Goal: Transaction & Acquisition: Purchase product/service

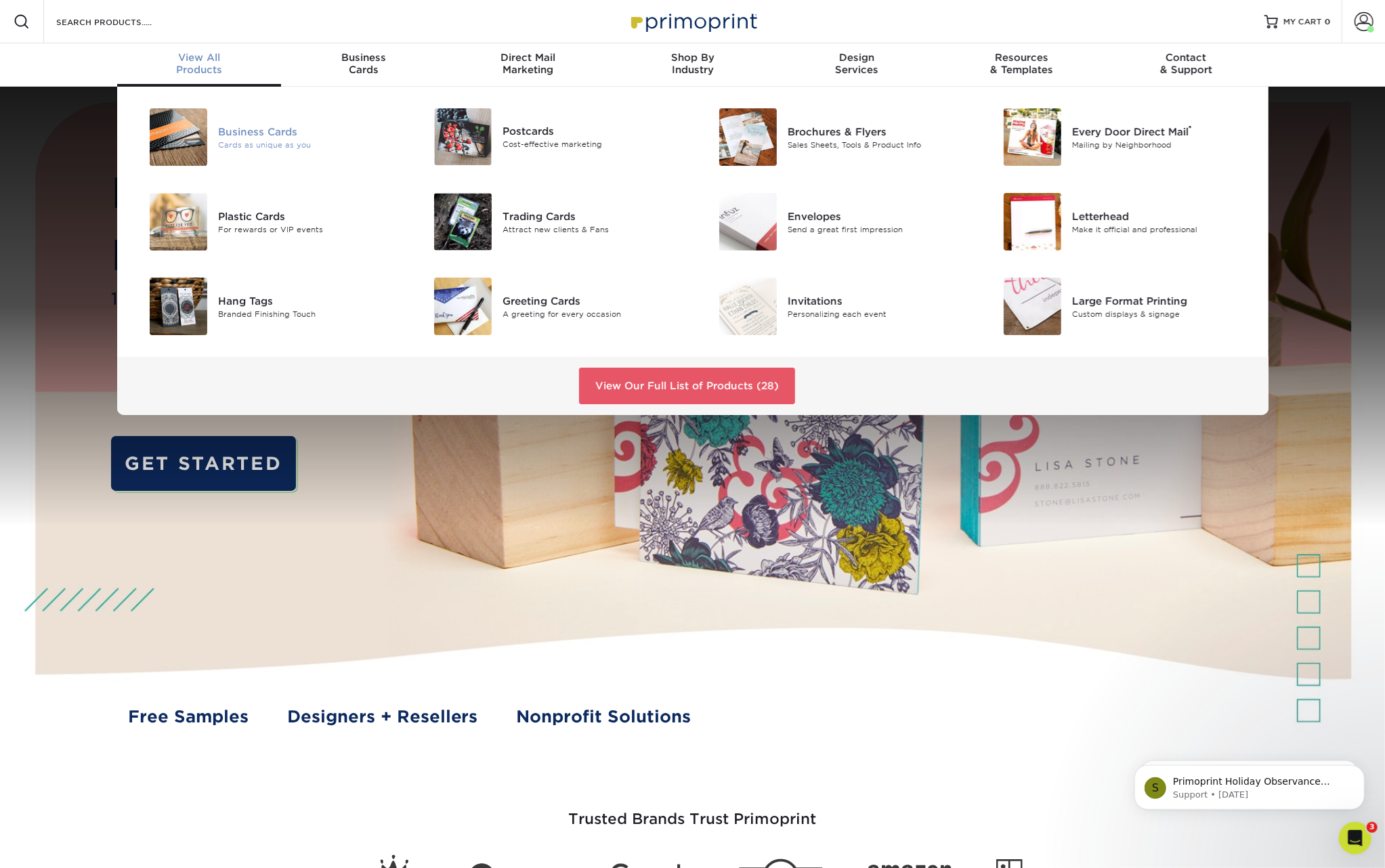
click at [269, 134] on div "Business Cards" at bounding box center [308, 131] width 180 height 15
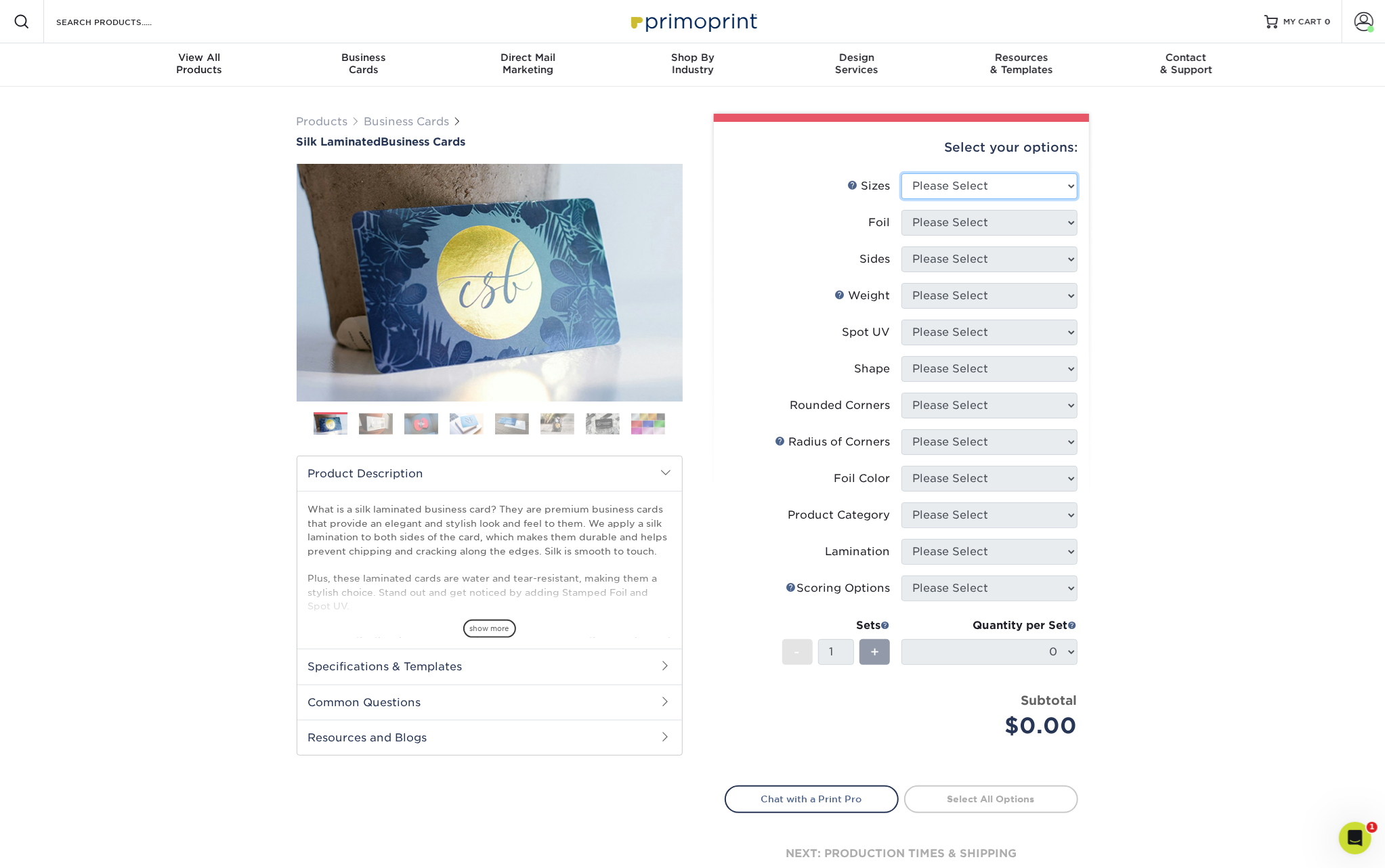
select select "2.00x3.50"
select select "0"
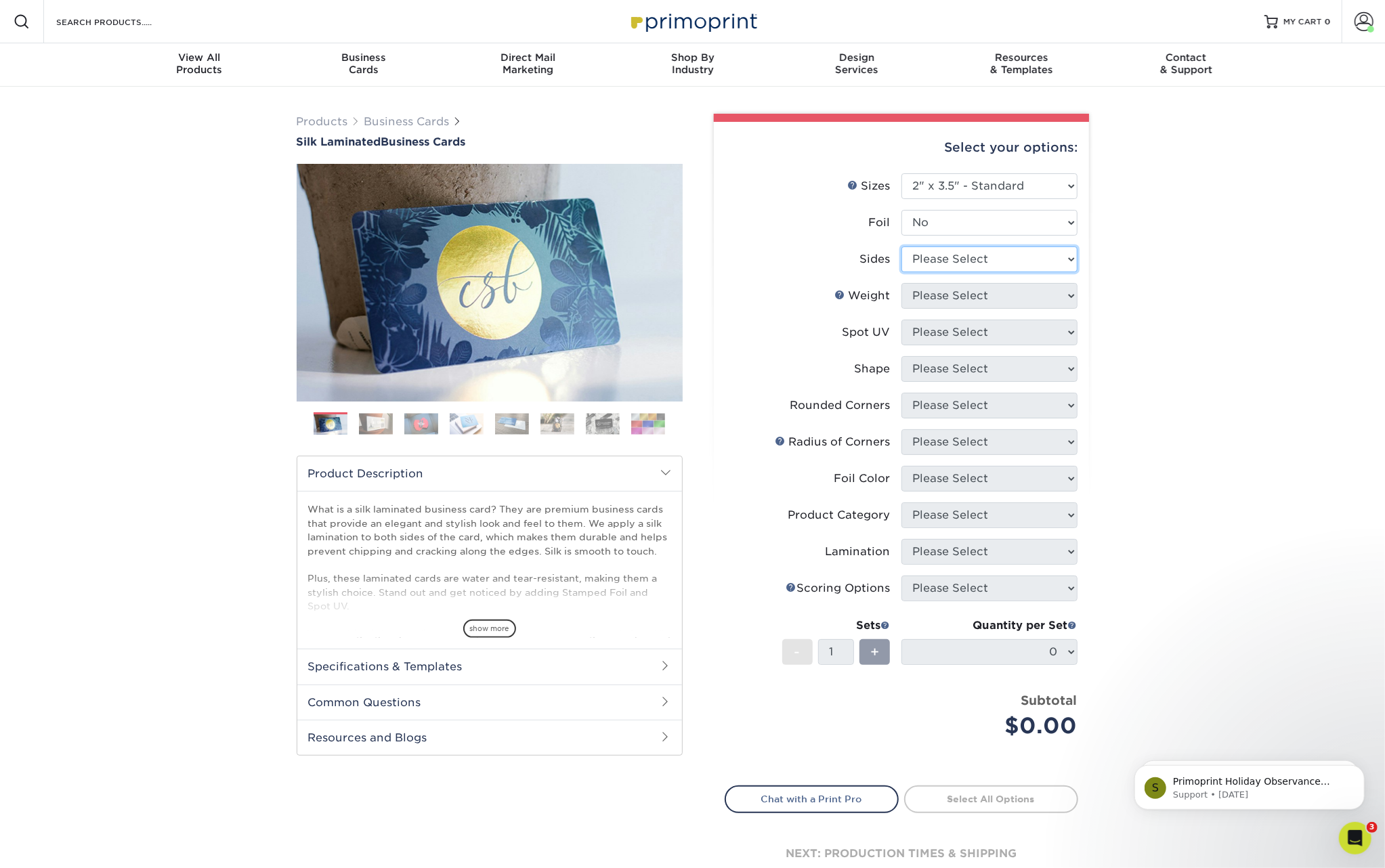
select select "13abbda7-1d64-4f25-8bb2-c179b224825d"
select select "16PT"
select select "2"
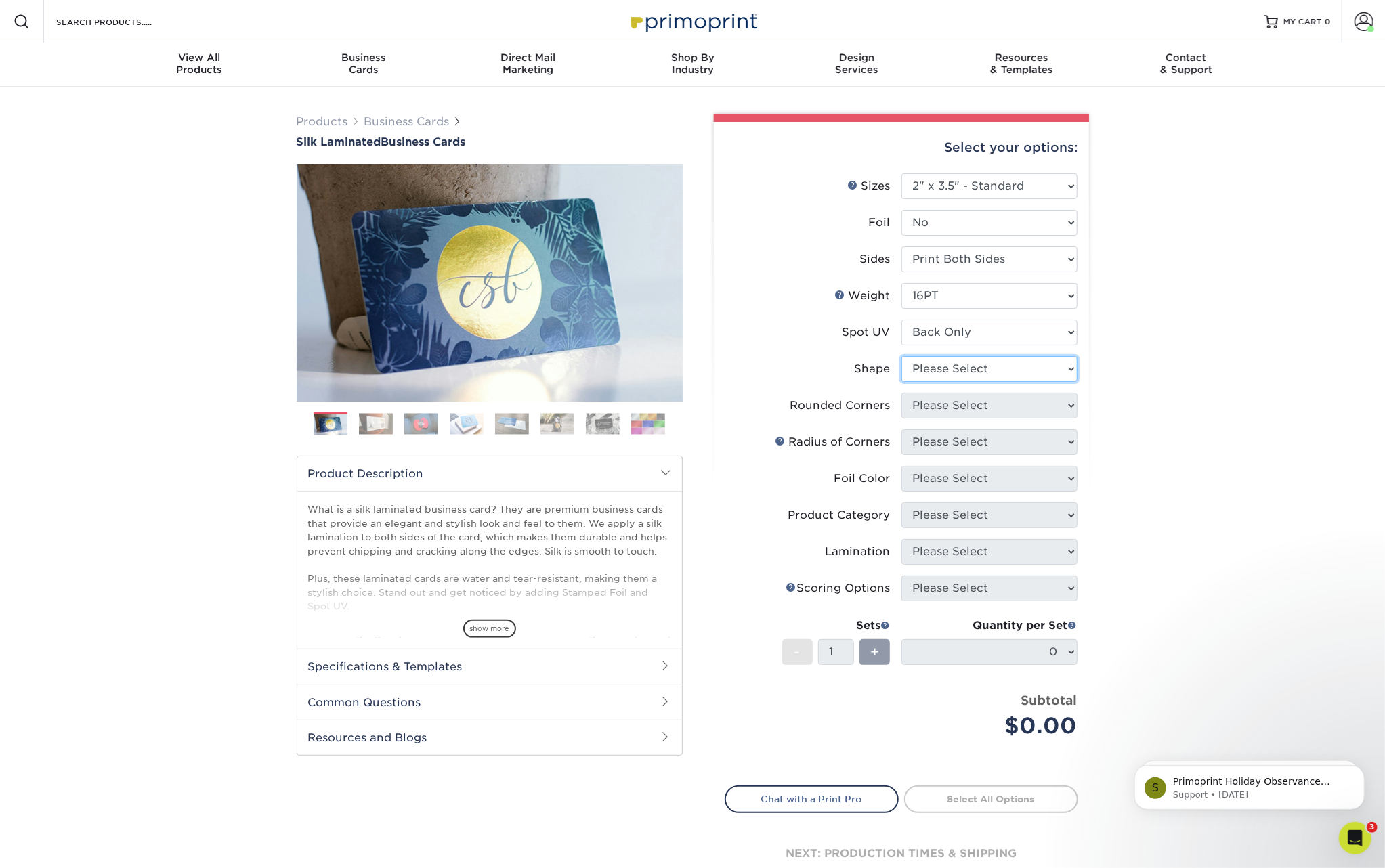
select select "standard"
select select "7672df9e-0e0a-464d-8e1f-920c575e4da3"
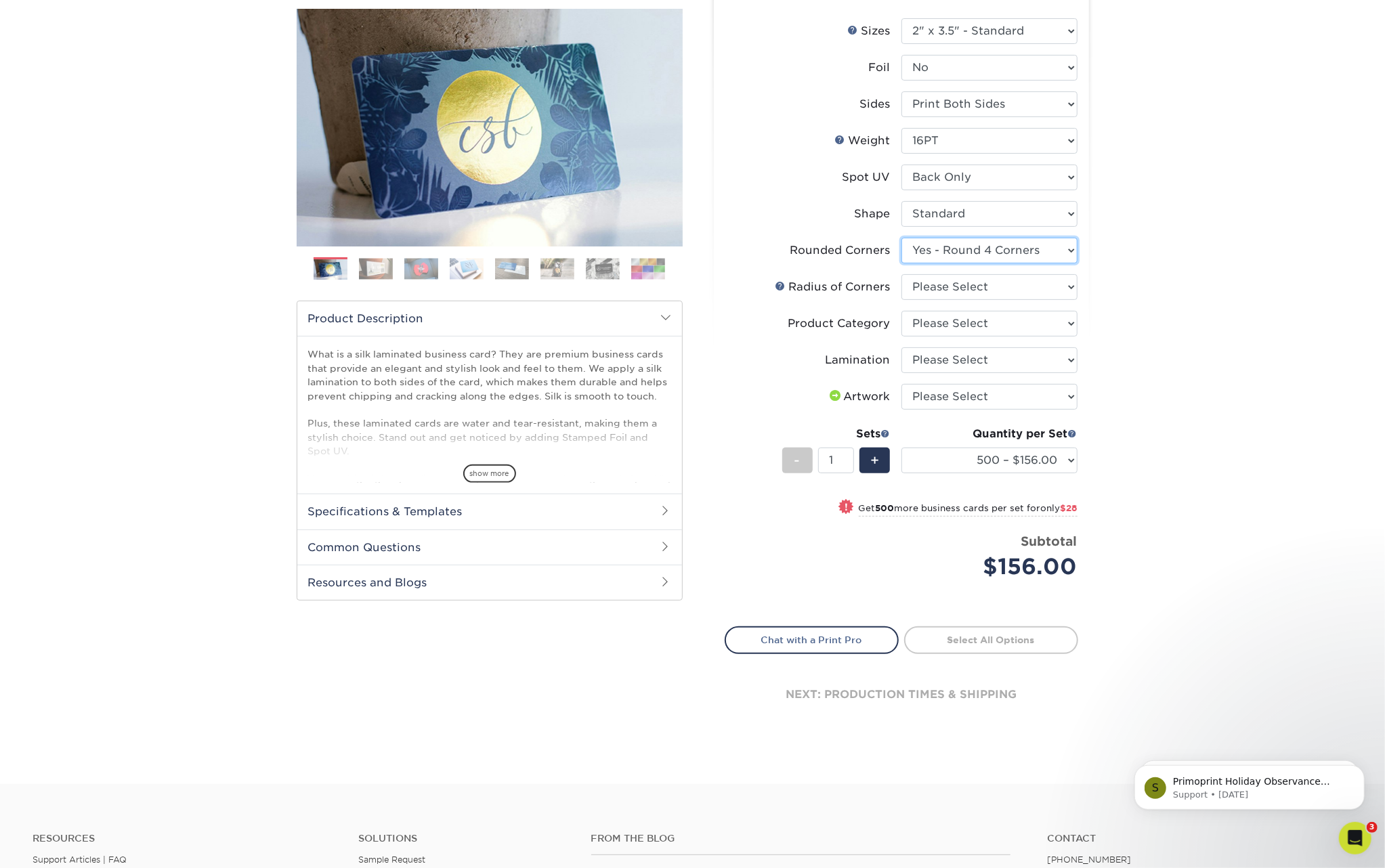
scroll to position [162, 0]
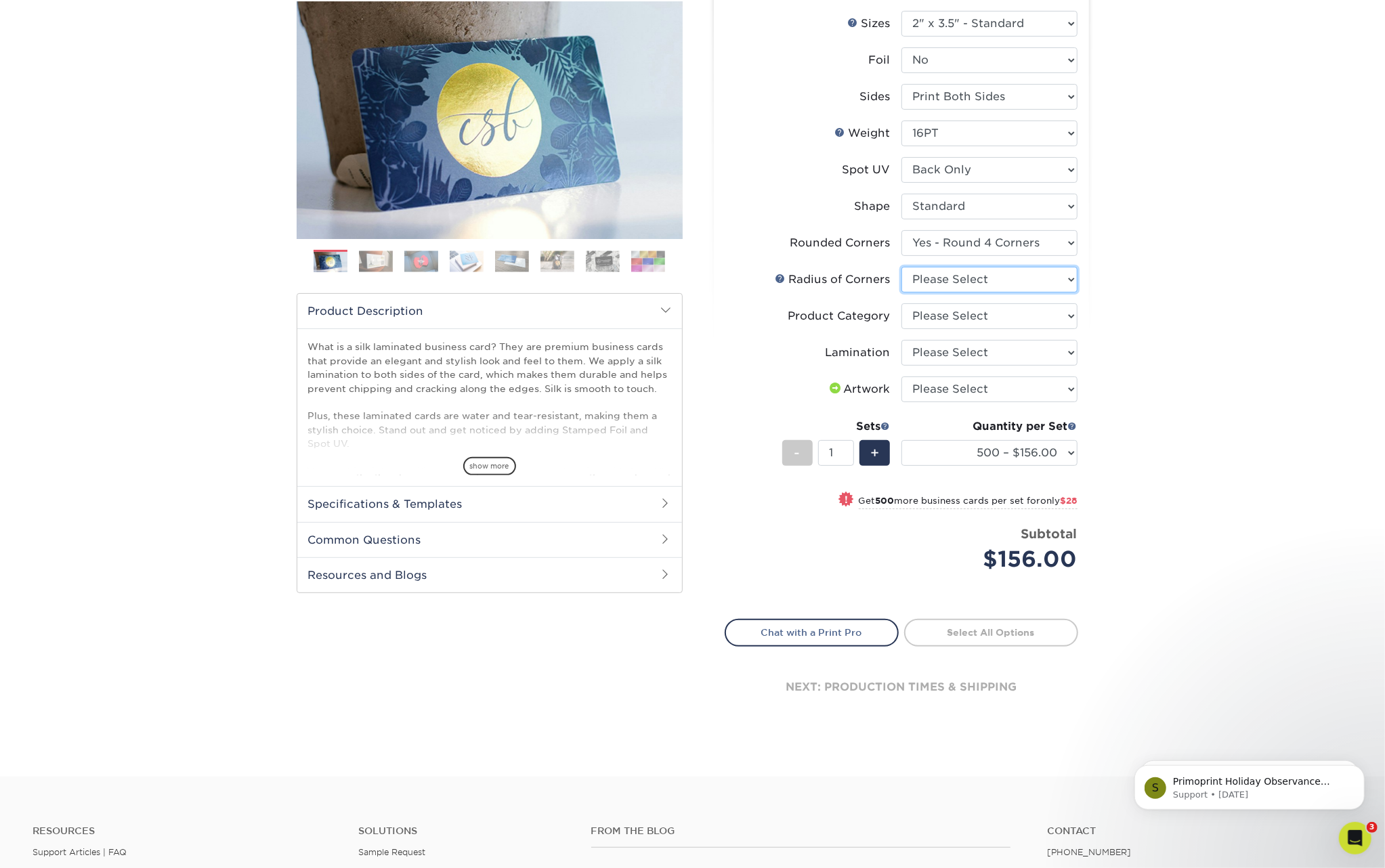
select select "589680c7-ee9a-431b-9d12-d7aeb1386a97"
select select "3b5148f1-0588-4f88-a218-97bcfdce65c1"
select select "ccacb42f-45f7-42d3-bbd3-7c8421cf37f0"
select select "upload"
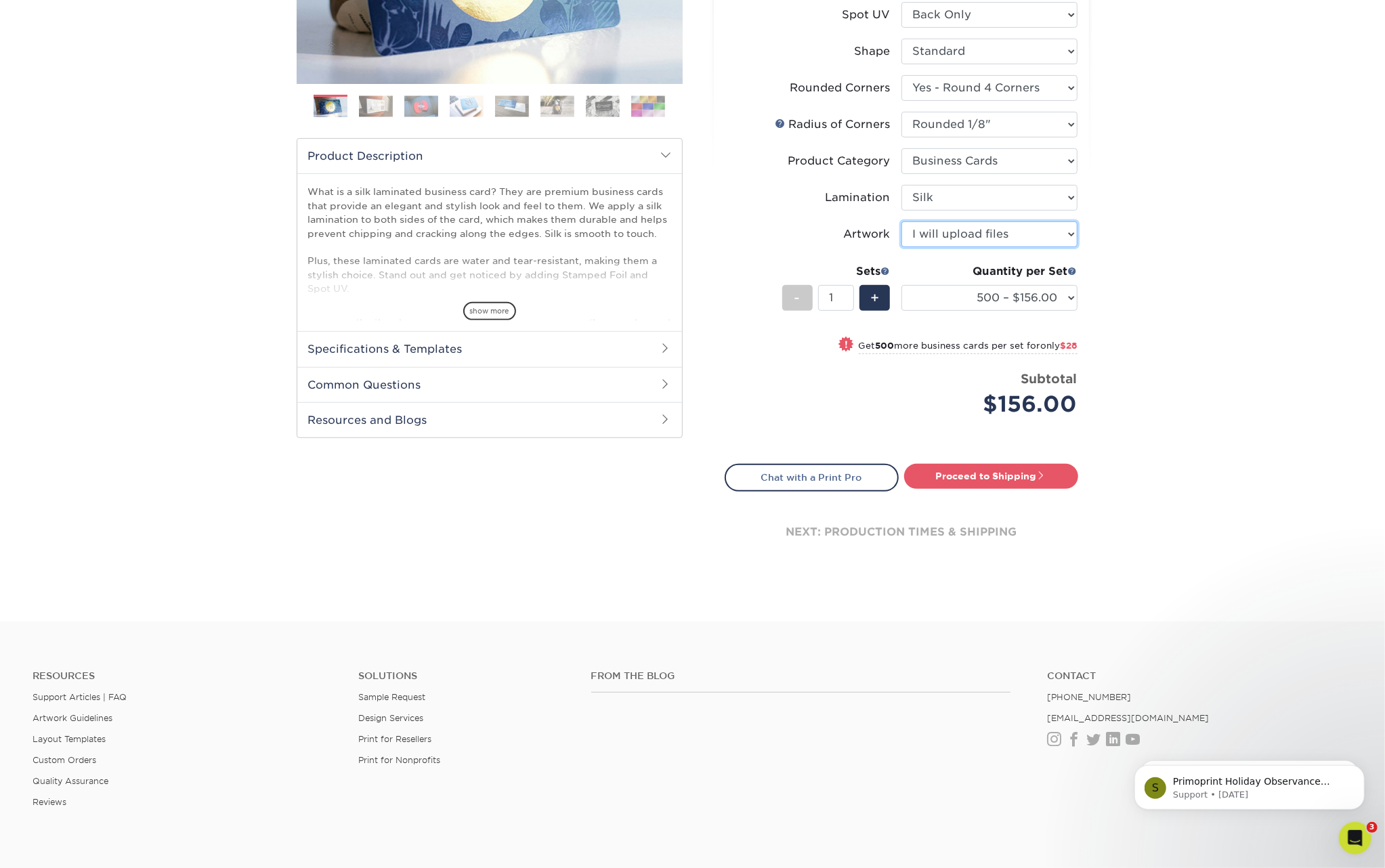
scroll to position [321, 0]
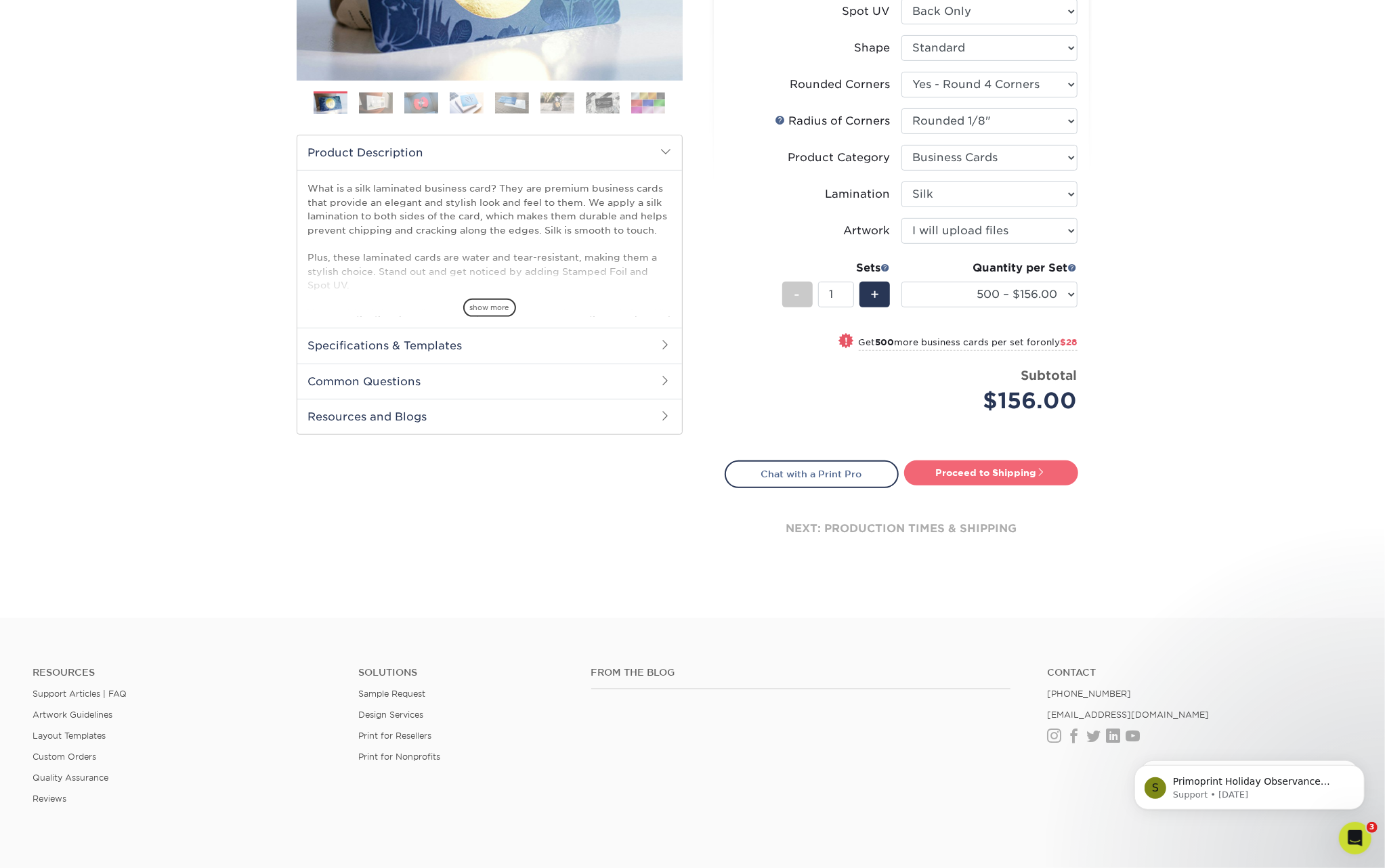
click at [955, 464] on link "Proceed to Shipping" at bounding box center [991, 472] width 174 height 24
type input "Set 1"
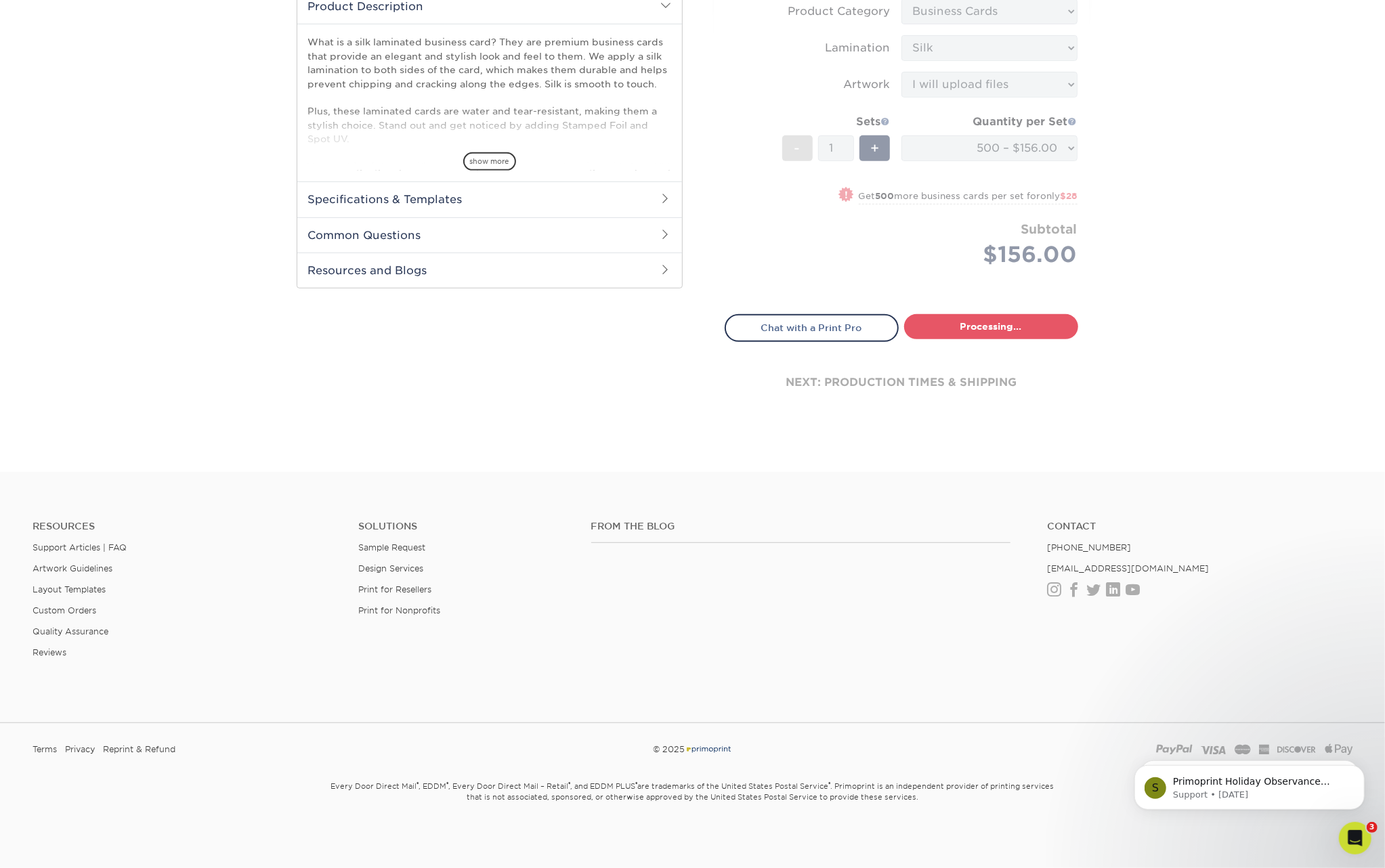
select select "82d884b2-e4ab-451a-86dc-83a1df945844"
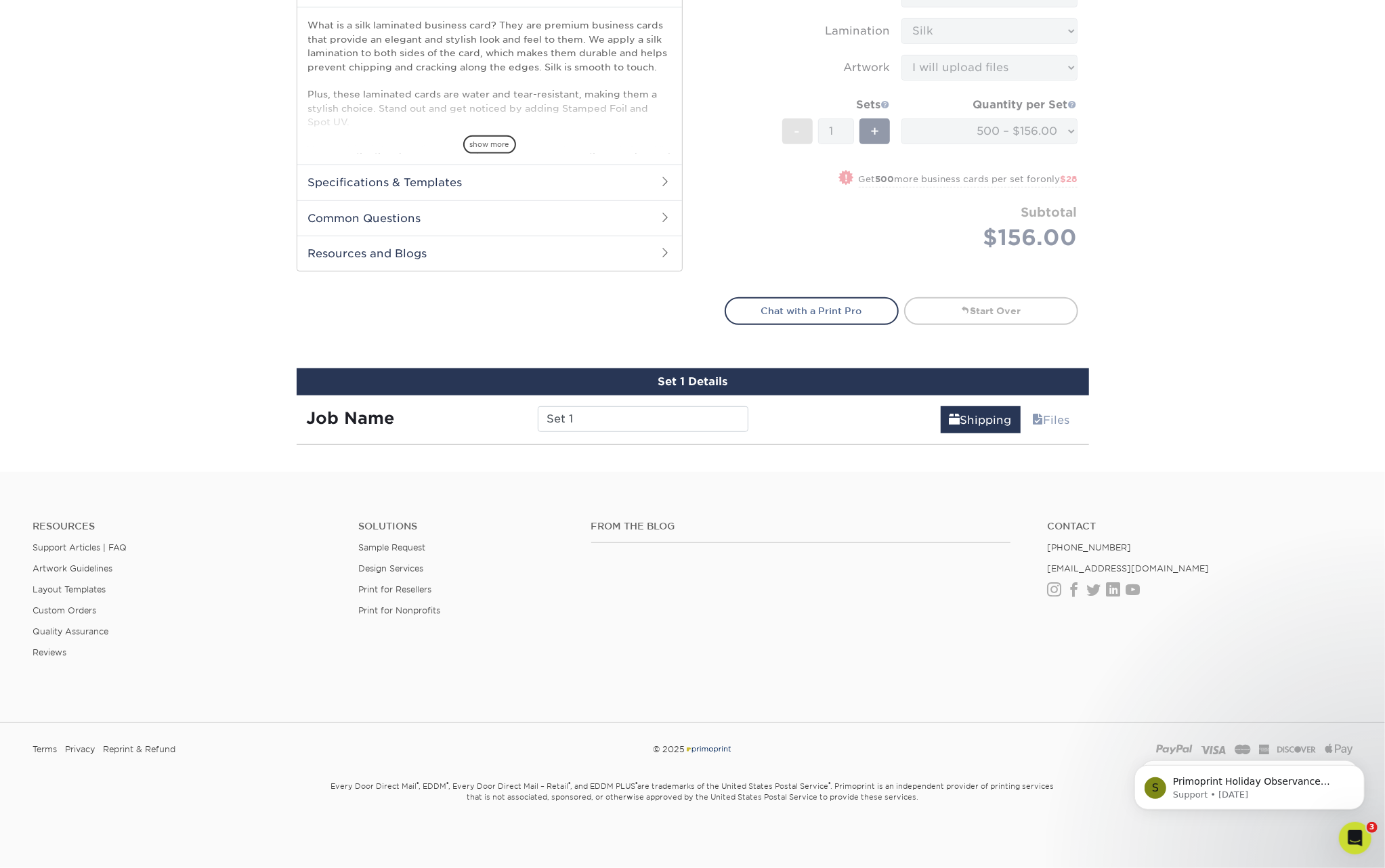
scroll to position [816, 0]
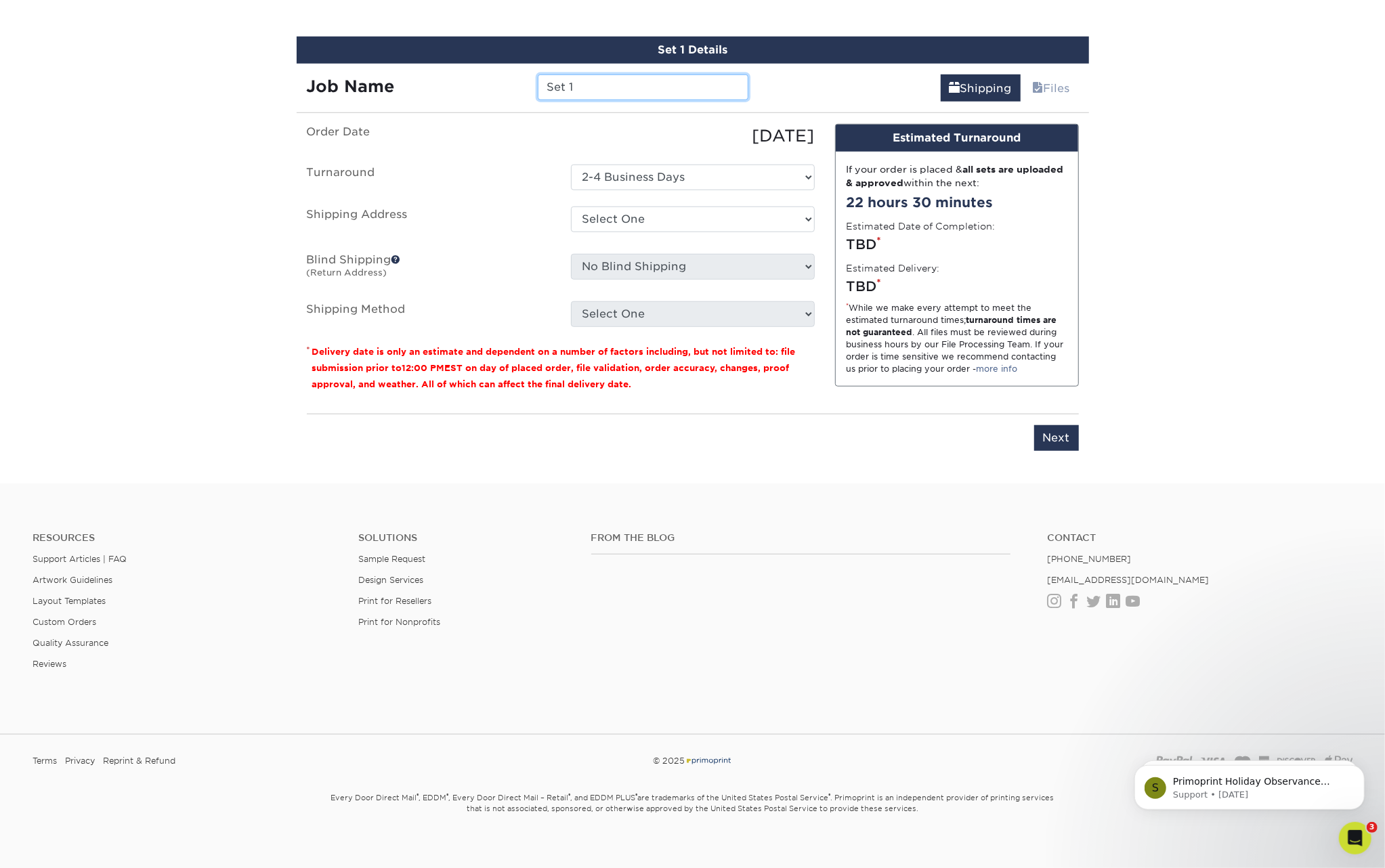
drag, startPoint x: 627, startPoint y: 79, endPoint x: 428, endPoint y: 75, distance: 199.0
click at [428, 75] on div "Job Name Set 1" at bounding box center [527, 87] width 462 height 26
type input "[PERSON_NAME]"
select select "241529"
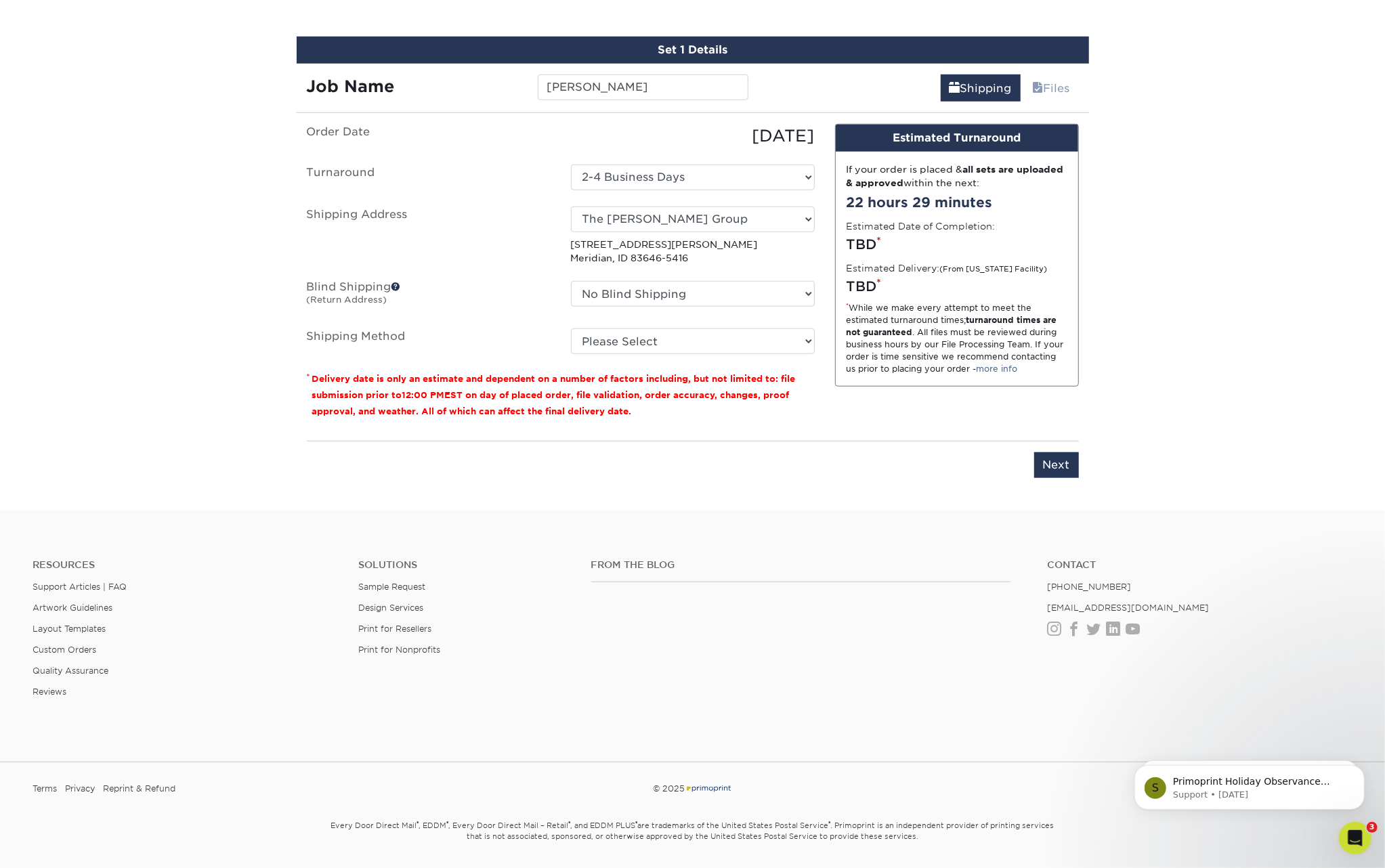
click at [743, 326] on ul "Order Date 08/12/2025 Turnaround Select One 2-4 Business Days Shipping Address …" at bounding box center [561, 239] width 508 height 231
select select "03"
click at [1065, 460] on input "Next" at bounding box center [1056, 465] width 45 height 26
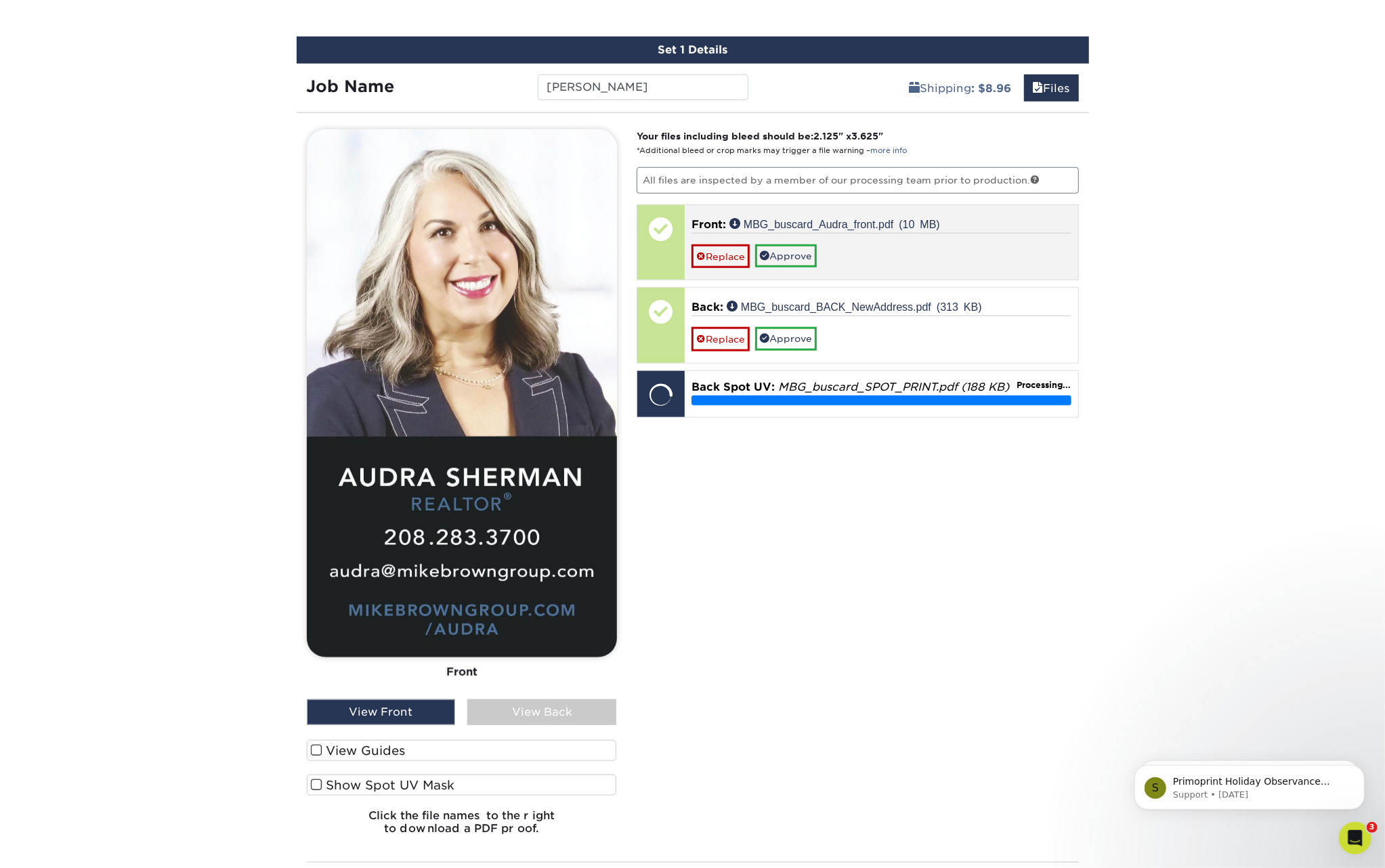
click at [778, 250] on link "Approve" at bounding box center [785, 256] width 62 height 23
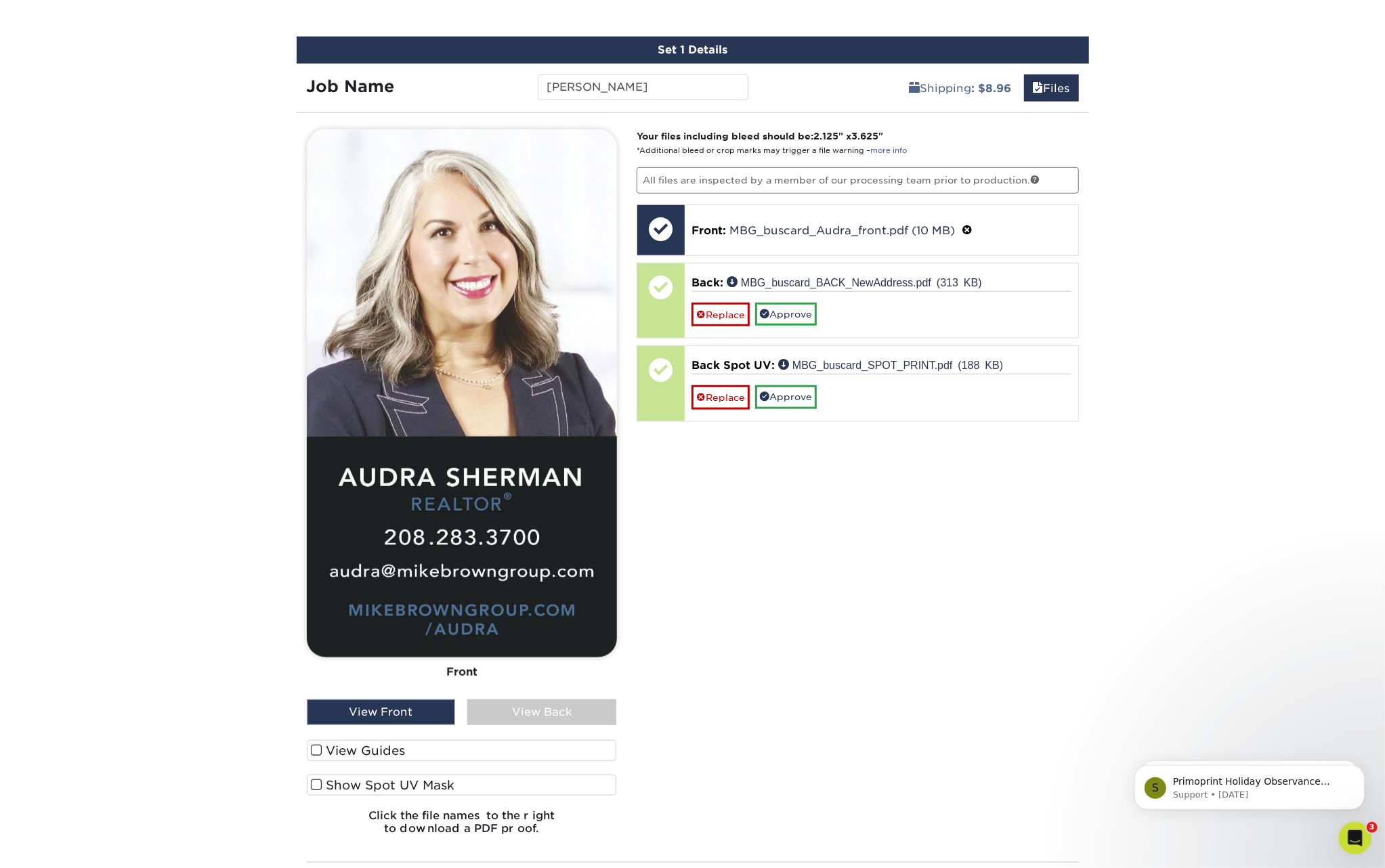
click at [591, 710] on div "View Back" at bounding box center [541, 712] width 149 height 26
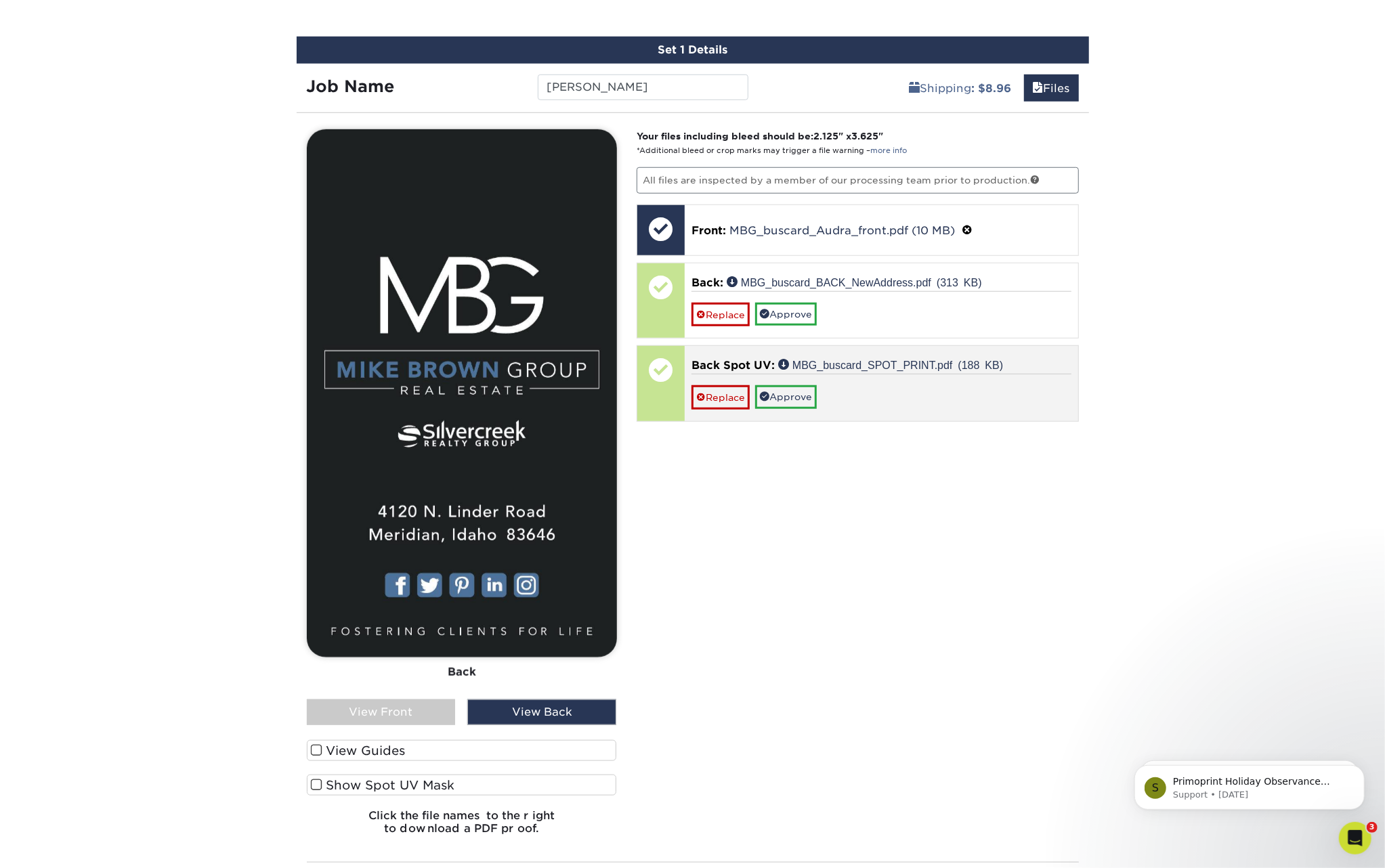
drag, startPoint x: 780, startPoint y: 313, endPoint x: 765, endPoint y: 338, distance: 29.2
click at [780, 313] on link "Approve" at bounding box center [785, 314] width 62 height 23
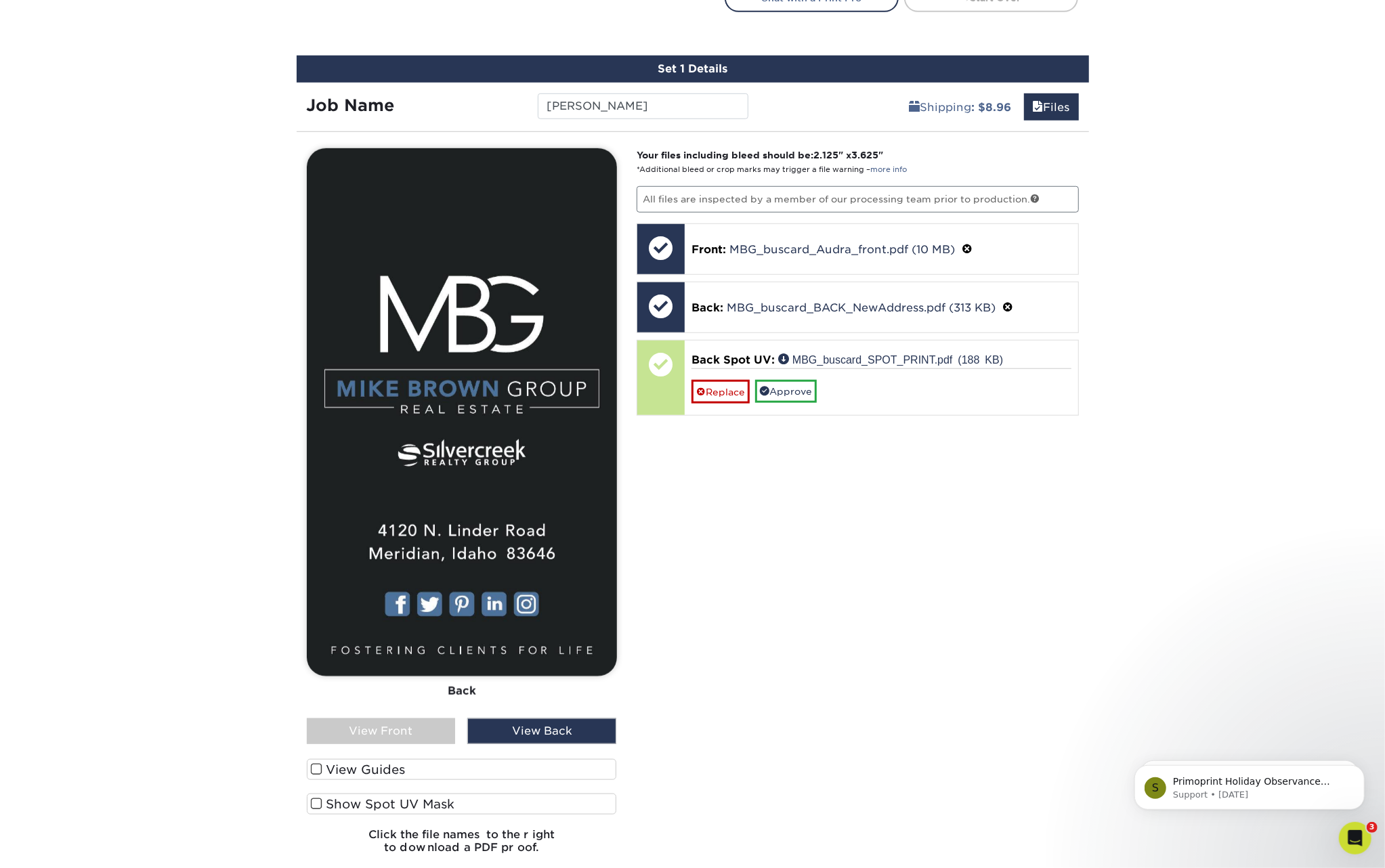
scroll to position [793, 0]
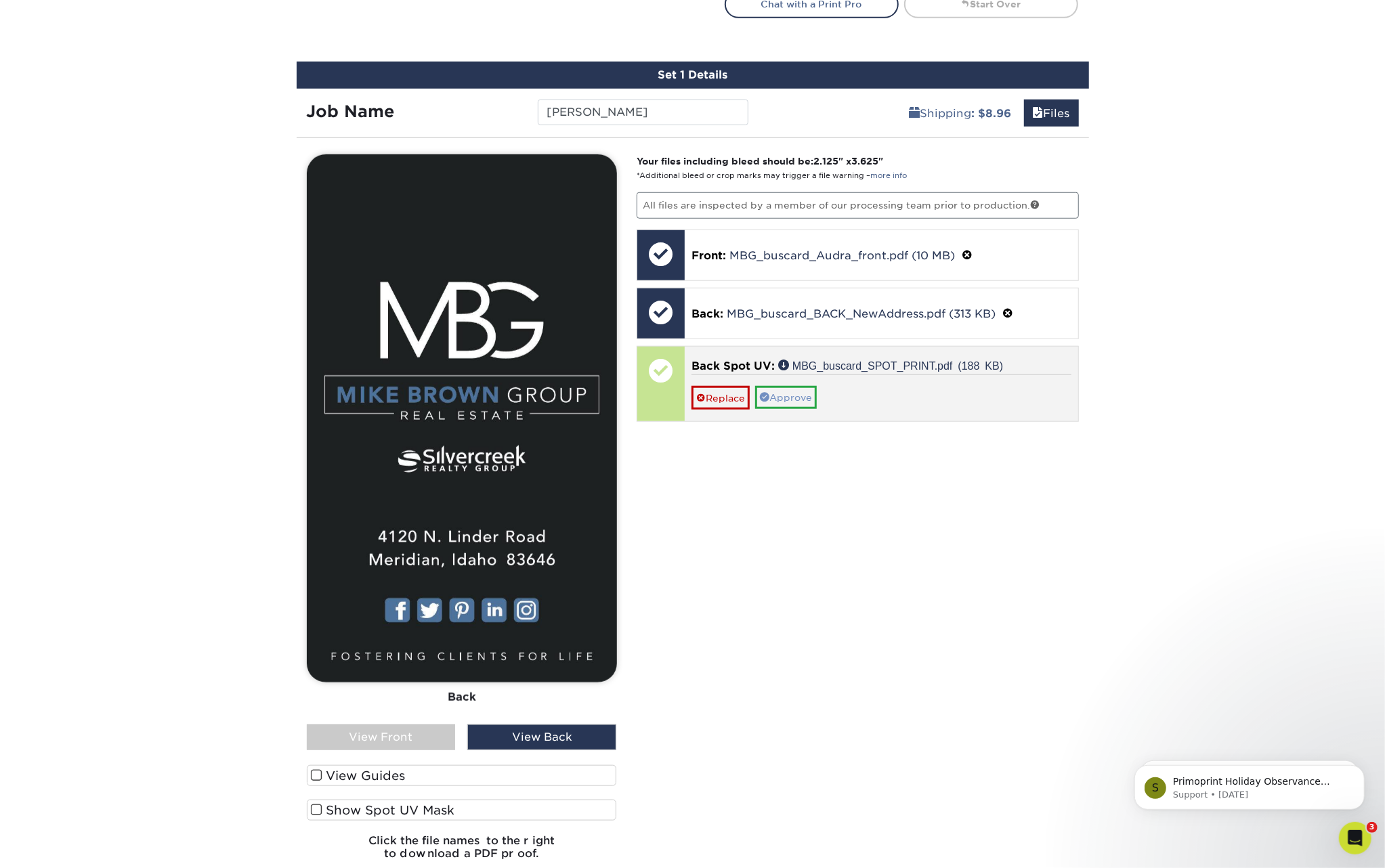
click at [800, 394] on link "Approve" at bounding box center [785, 398] width 62 height 23
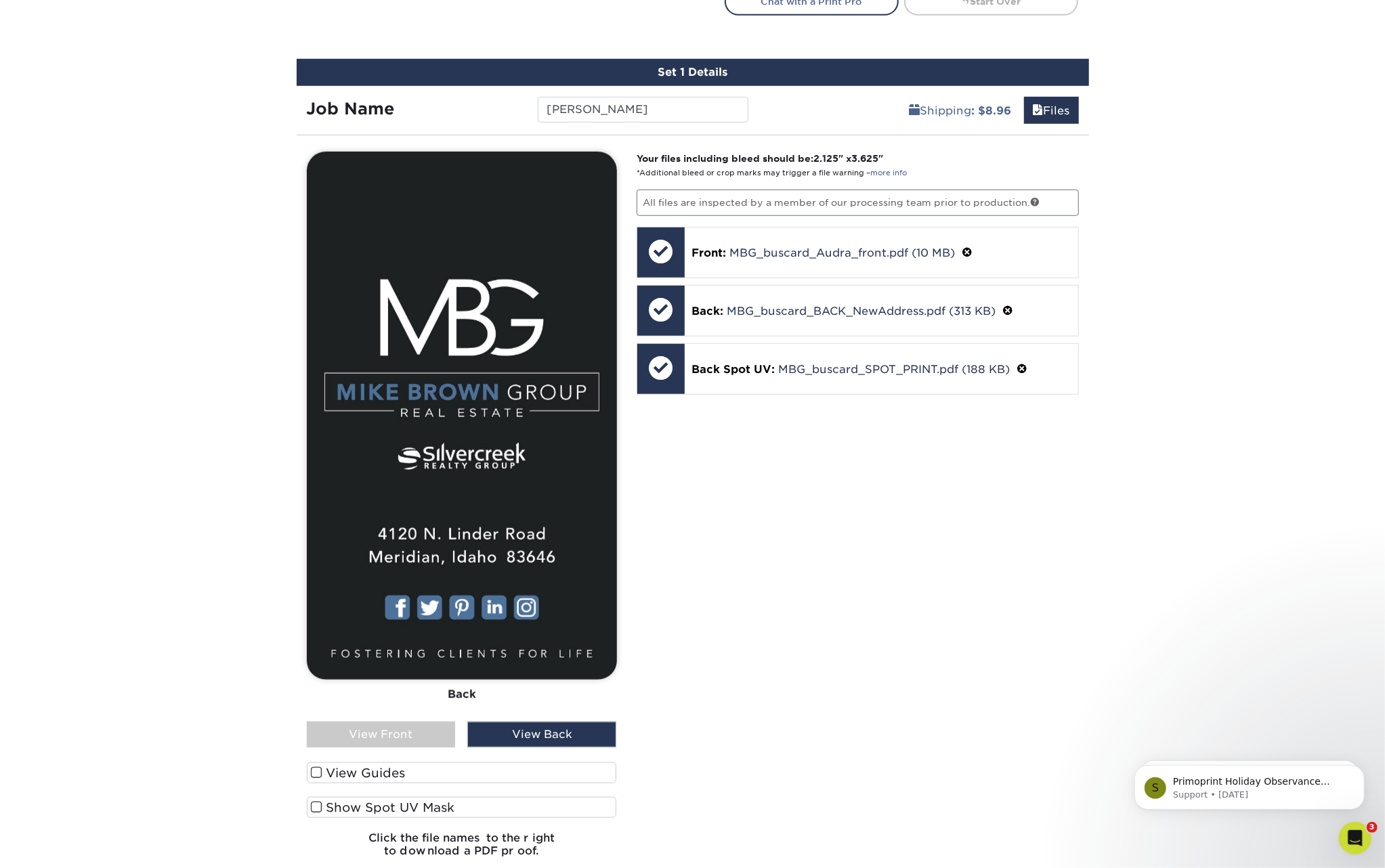
scroll to position [793, 0]
click at [316, 808] on span at bounding box center [316, 807] width 12 height 13
click at [0, 0] on input "Show Spot UV Mask" at bounding box center [0, 0] width 0 height 0
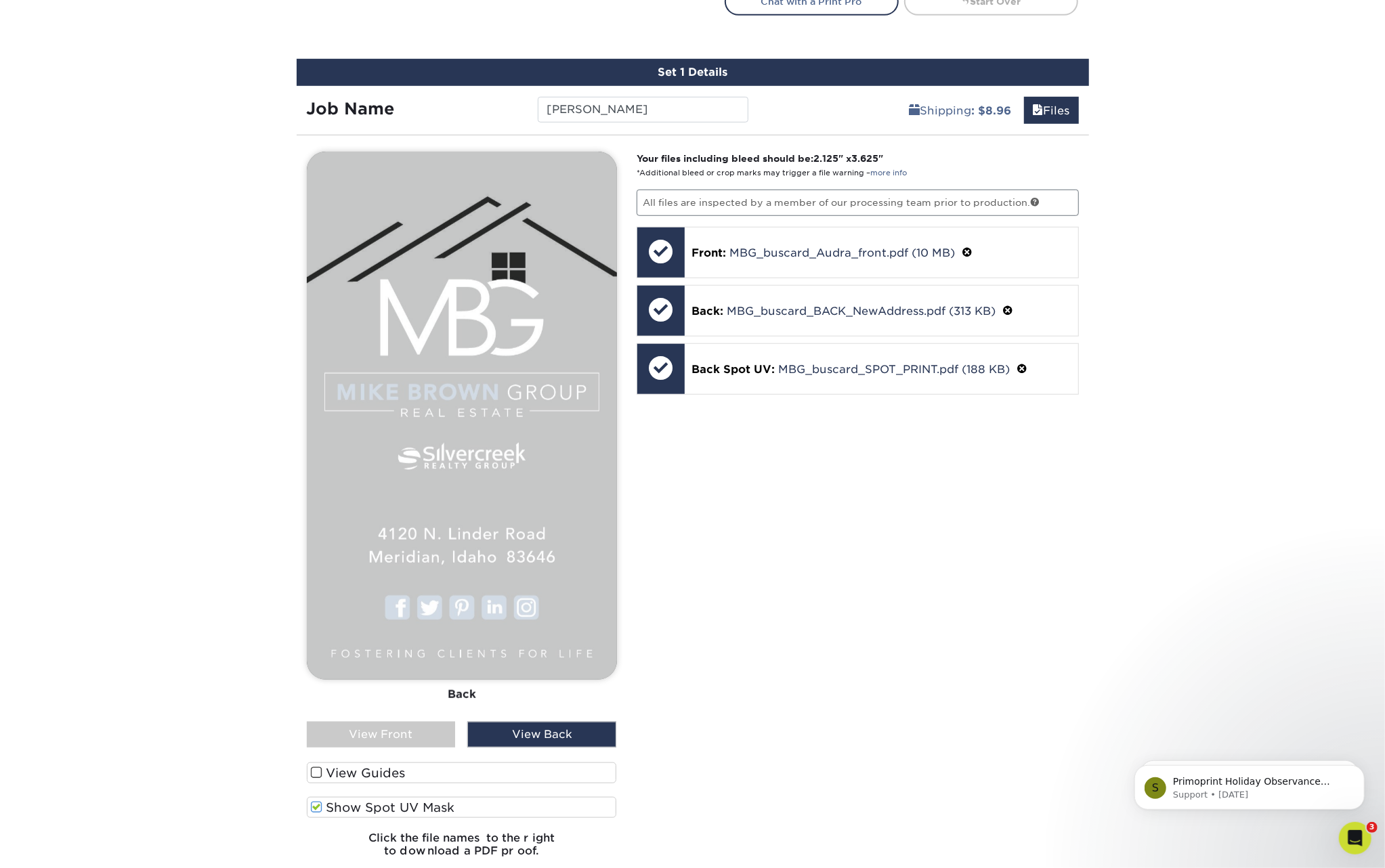
click at [316, 809] on span at bounding box center [316, 807] width 12 height 13
click at [0, 0] on input "Show Spot UV Mask" at bounding box center [0, 0] width 0 height 0
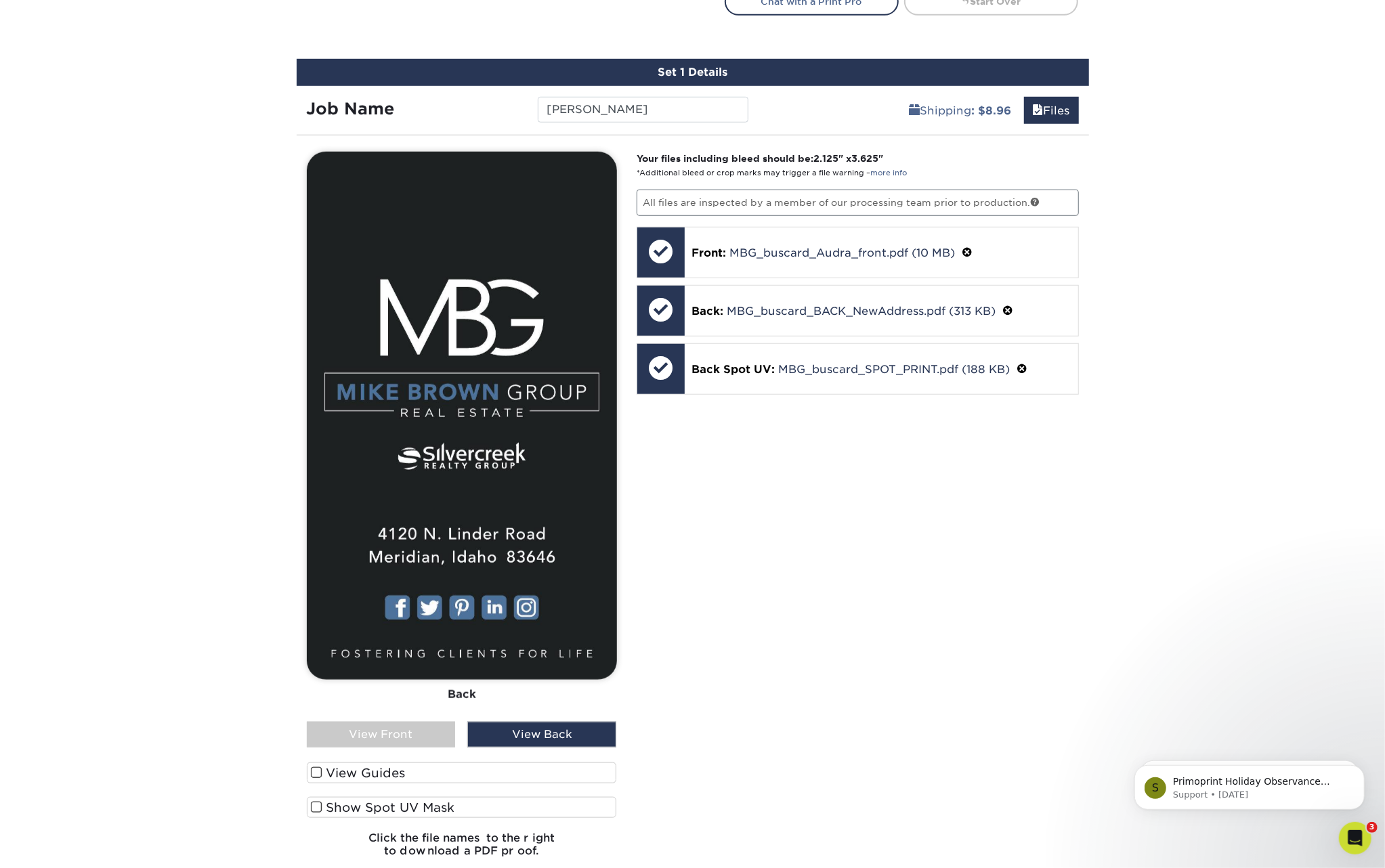
click at [385, 737] on div "View Front" at bounding box center [381, 734] width 149 height 26
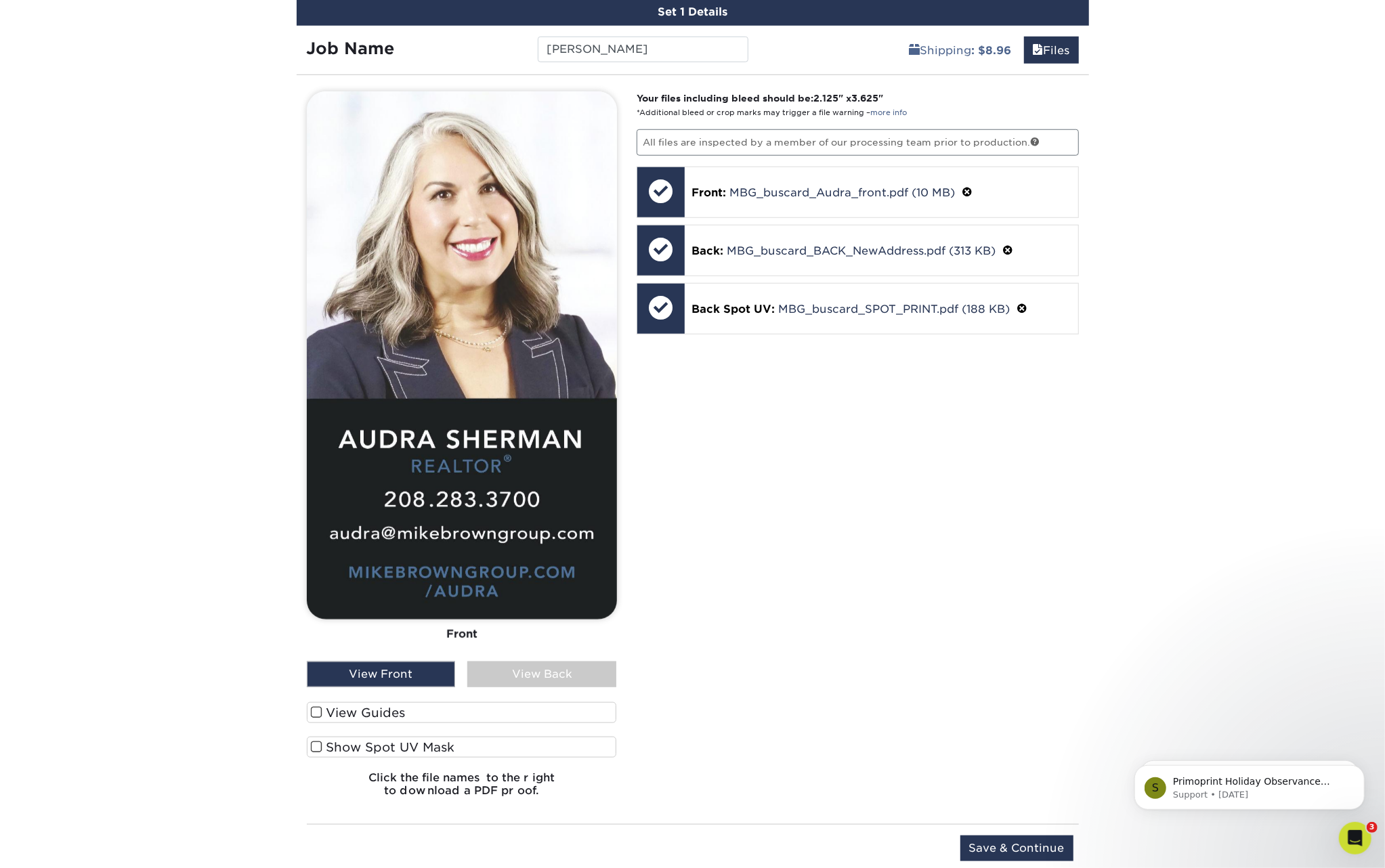
scroll to position [852, 0]
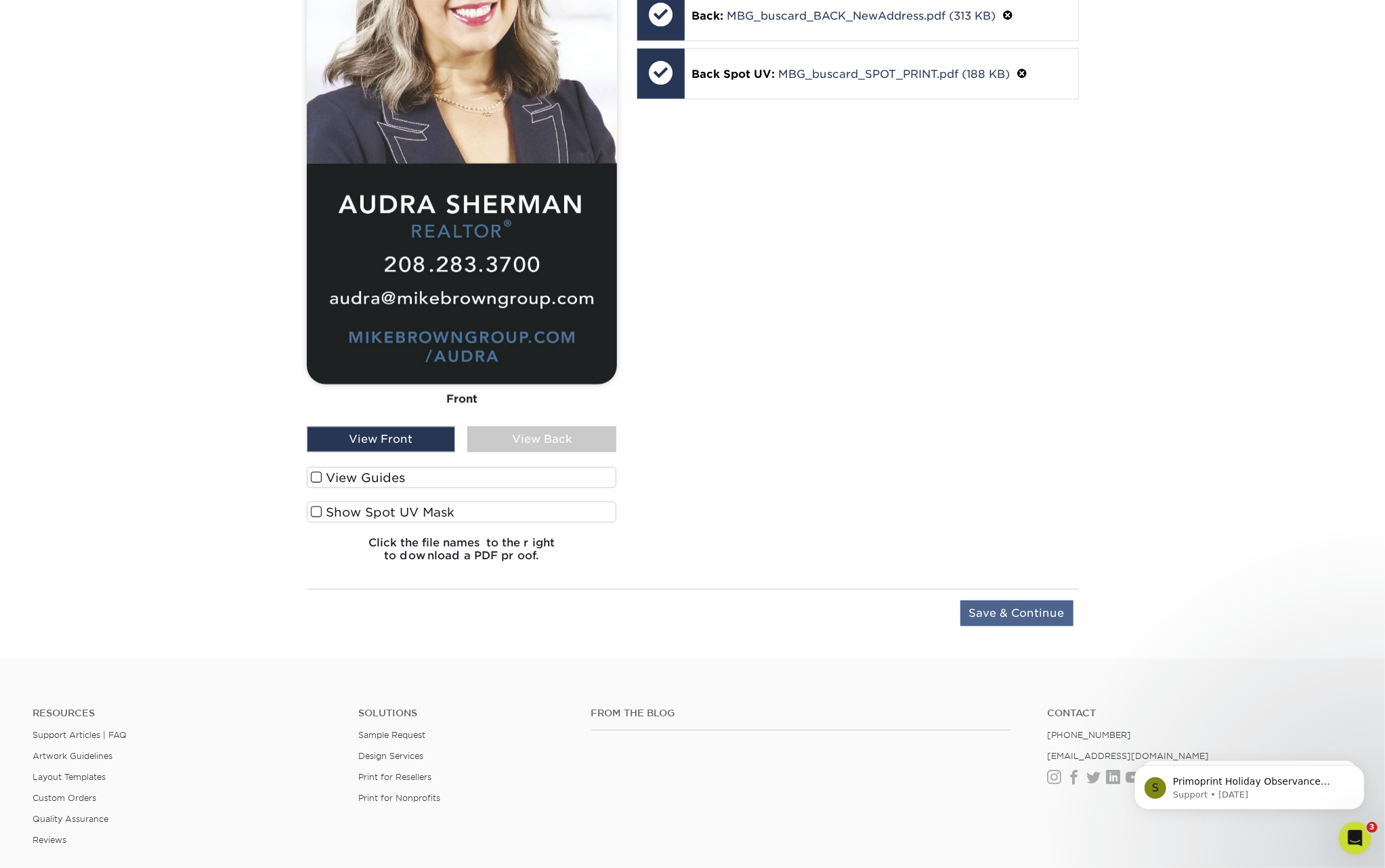
click at [1043, 612] on input "Save & Continue" at bounding box center [1017, 613] width 113 height 26
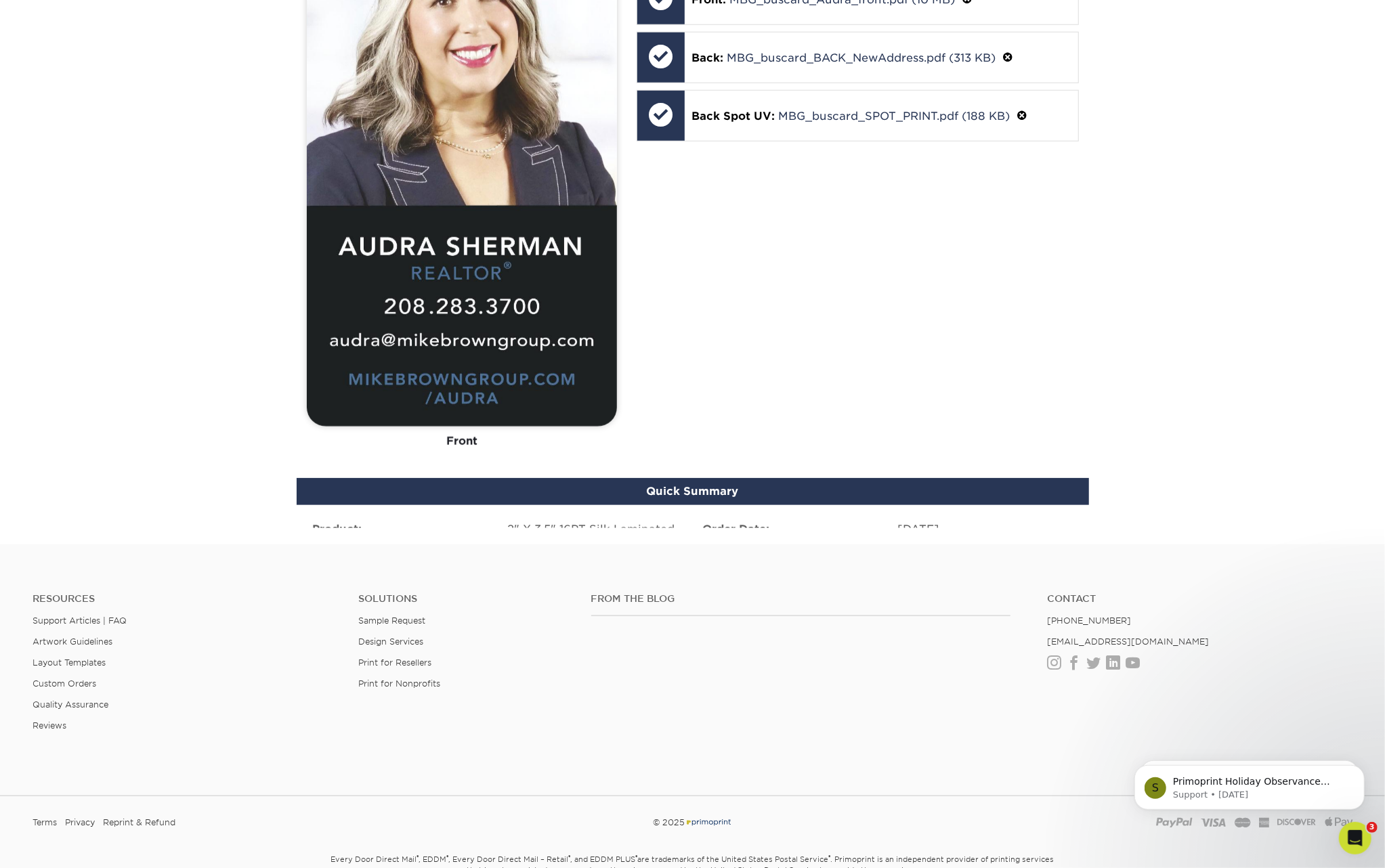
scroll to position [705, 0]
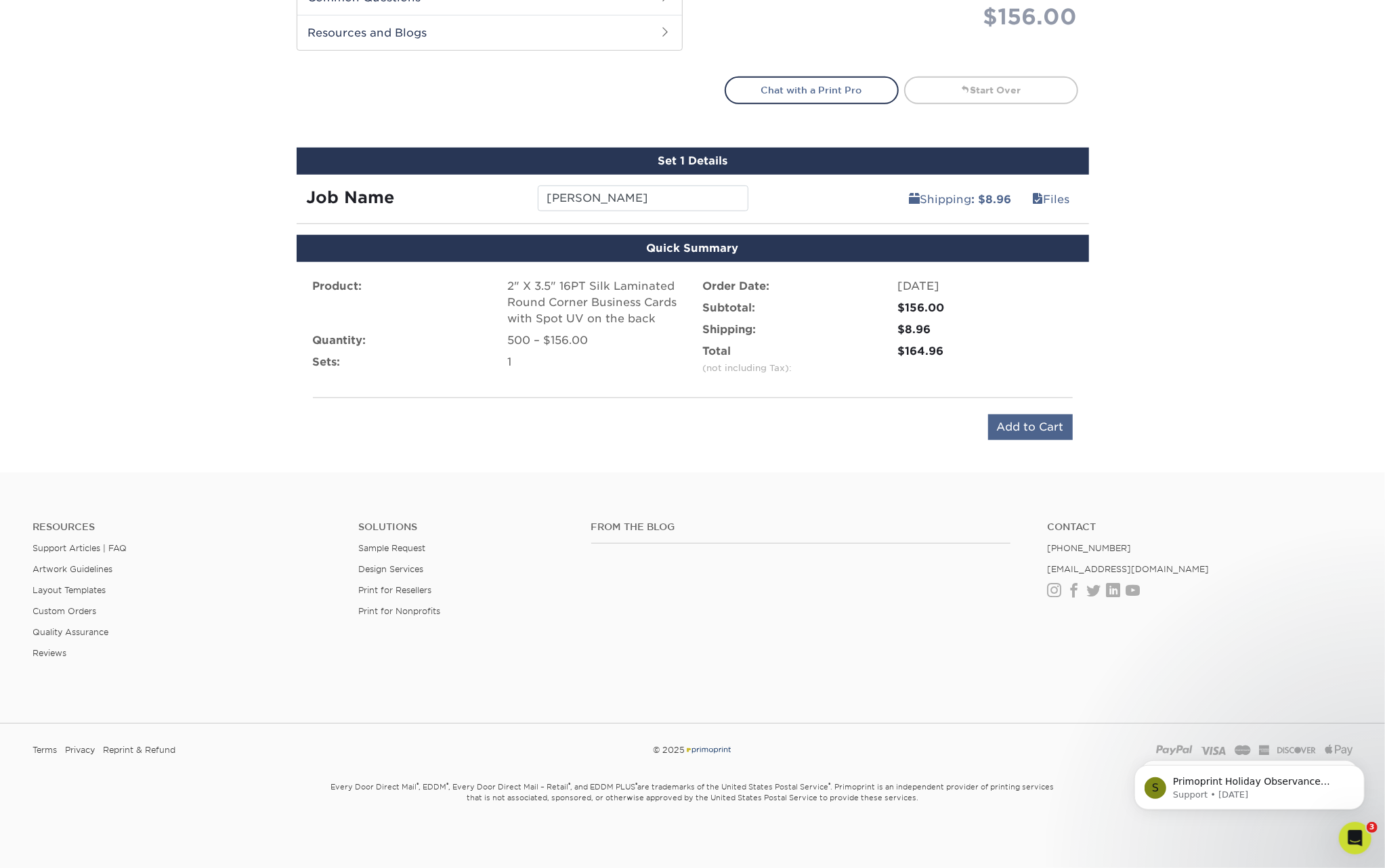
click at [1032, 423] on input "Add to Cart" at bounding box center [1030, 427] width 84 height 26
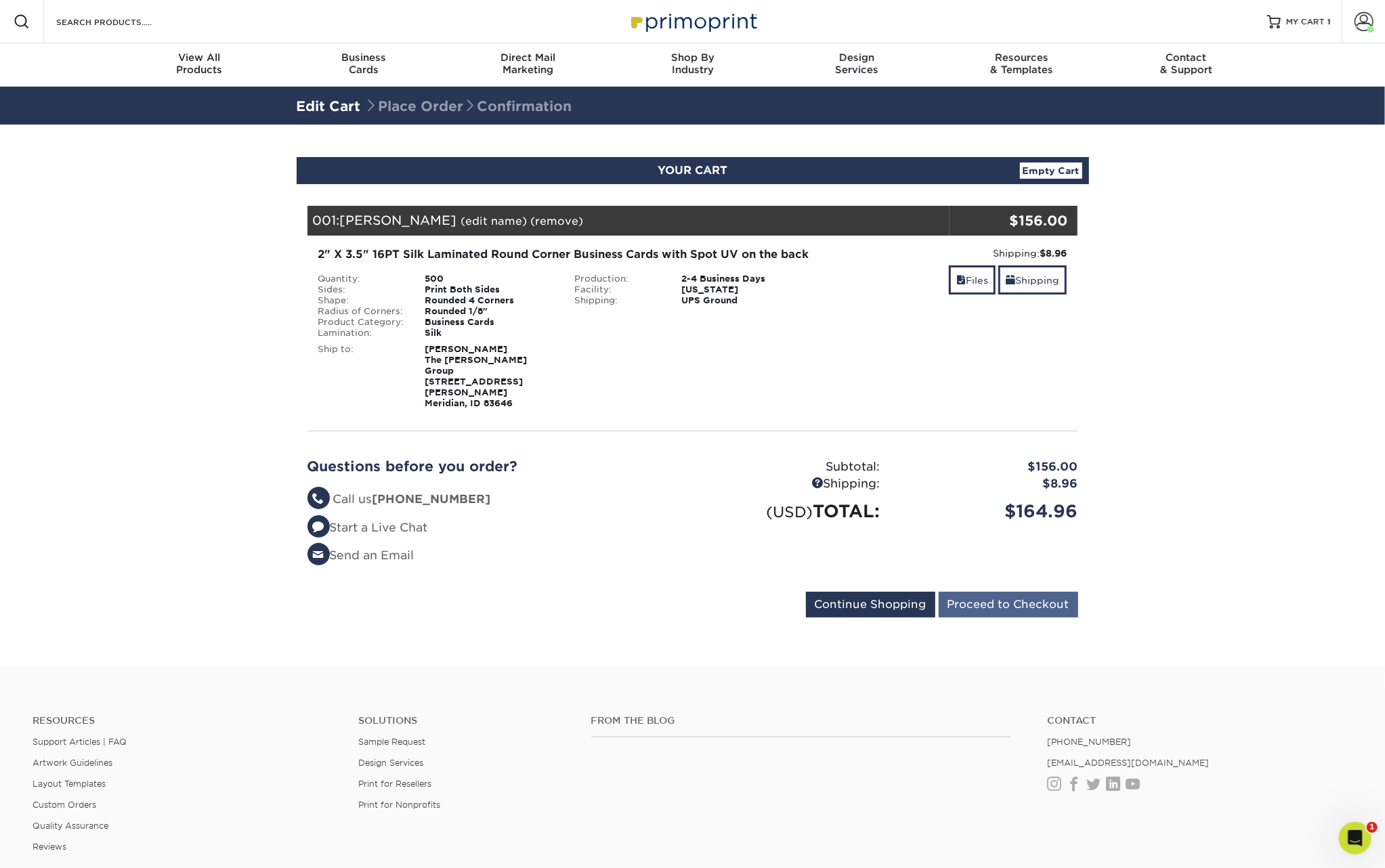
click at [1020, 599] on input "Proceed to Checkout" at bounding box center [1008, 604] width 139 height 26
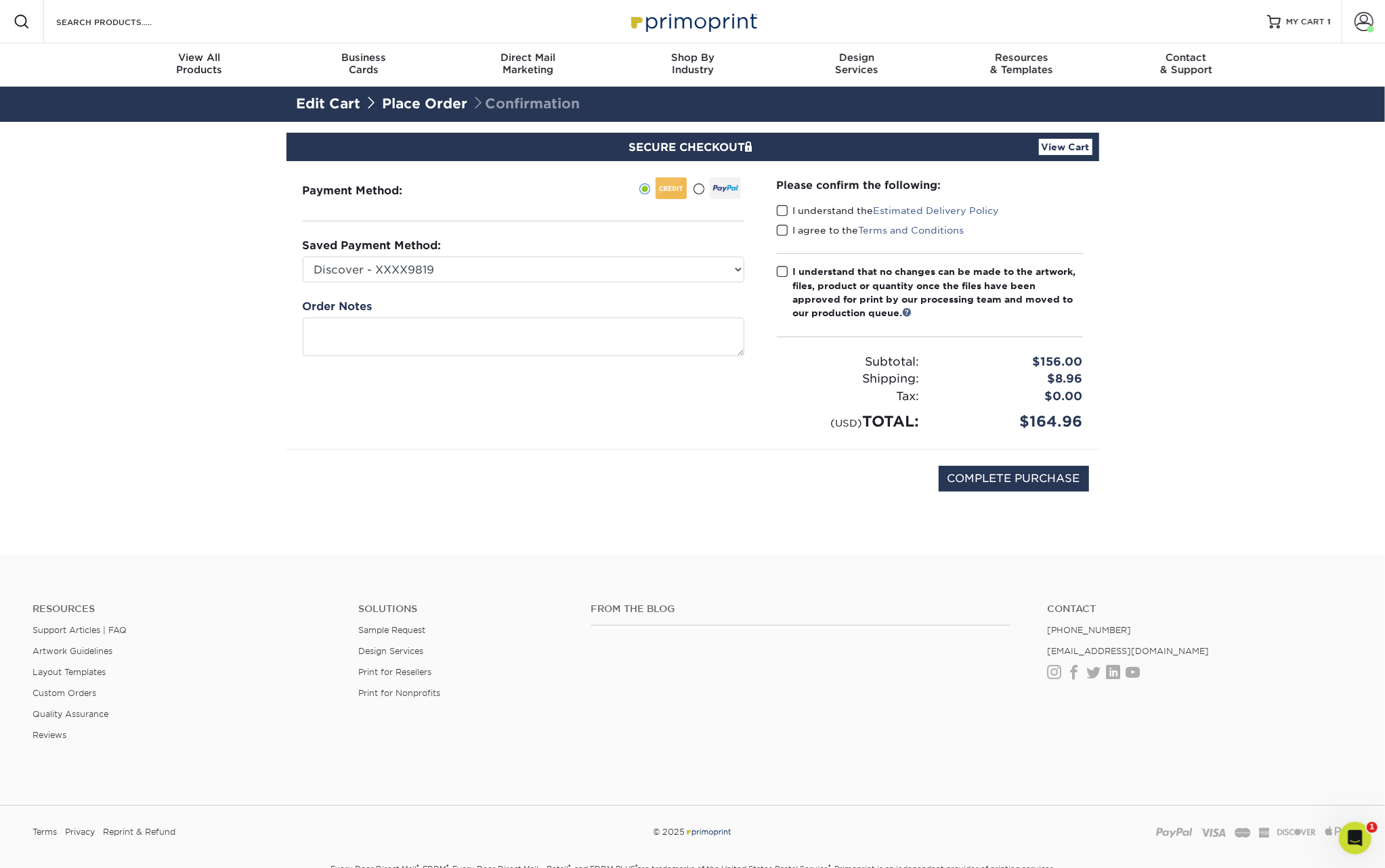
drag, startPoint x: 785, startPoint y: 208, endPoint x: 781, endPoint y: 229, distance: 21.4
click at [785, 208] on span at bounding box center [782, 211] width 12 height 13
click at [0, 0] on input "I understand the Estimated Delivery Policy" at bounding box center [0, 0] width 0 height 0
click at [781, 231] on span at bounding box center [782, 231] width 12 height 13
click at [0, 0] on input "I agree to the Terms and Conditions" at bounding box center [0, 0] width 0 height 0
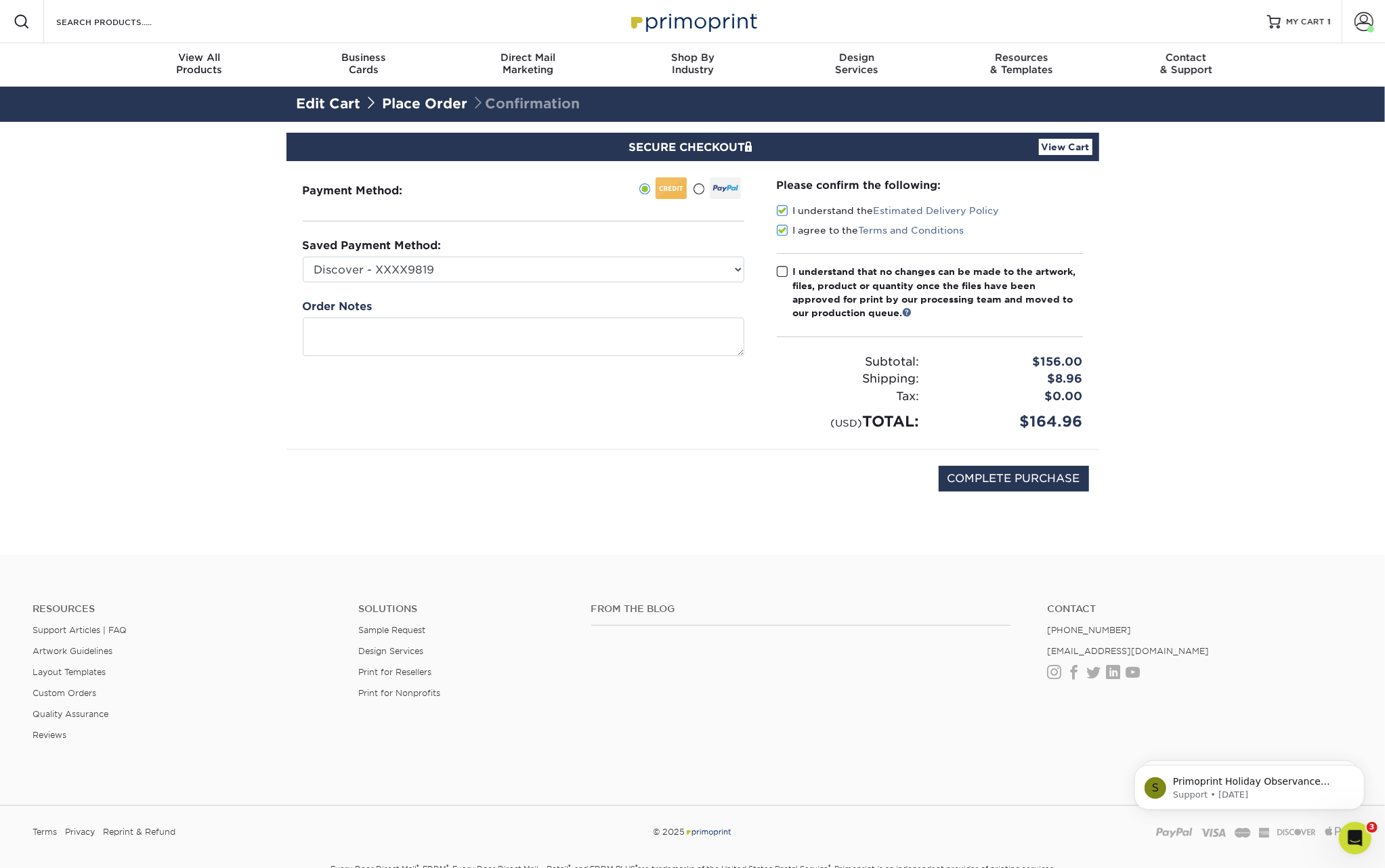
drag, startPoint x: 784, startPoint y: 274, endPoint x: 814, endPoint y: 320, distance: 54.9
click at [784, 274] on span at bounding box center [782, 272] width 12 height 13
click at [0, 0] on input "I understand that no changes can be made to the artwork, files, product or quan…" at bounding box center [0, 0] width 0 height 0
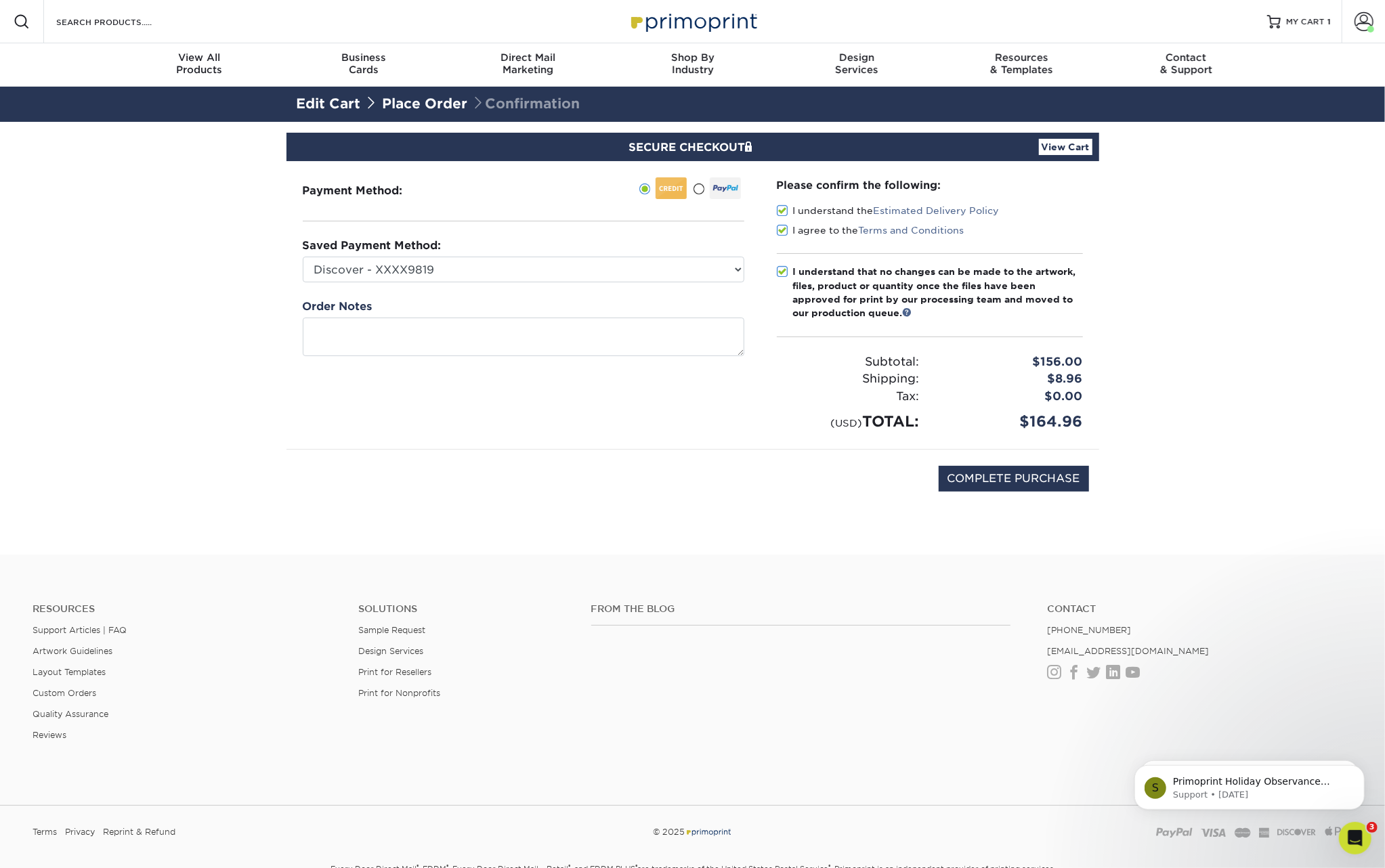
click at [1035, 461] on div "COMPLETE PURCHASE" at bounding box center [692, 486] width 793 height 73
click at [1046, 483] on input "COMPLETE PURCHASE" at bounding box center [1013, 478] width 150 height 26
type input "PROCESSING, PLEASE WAIT..."
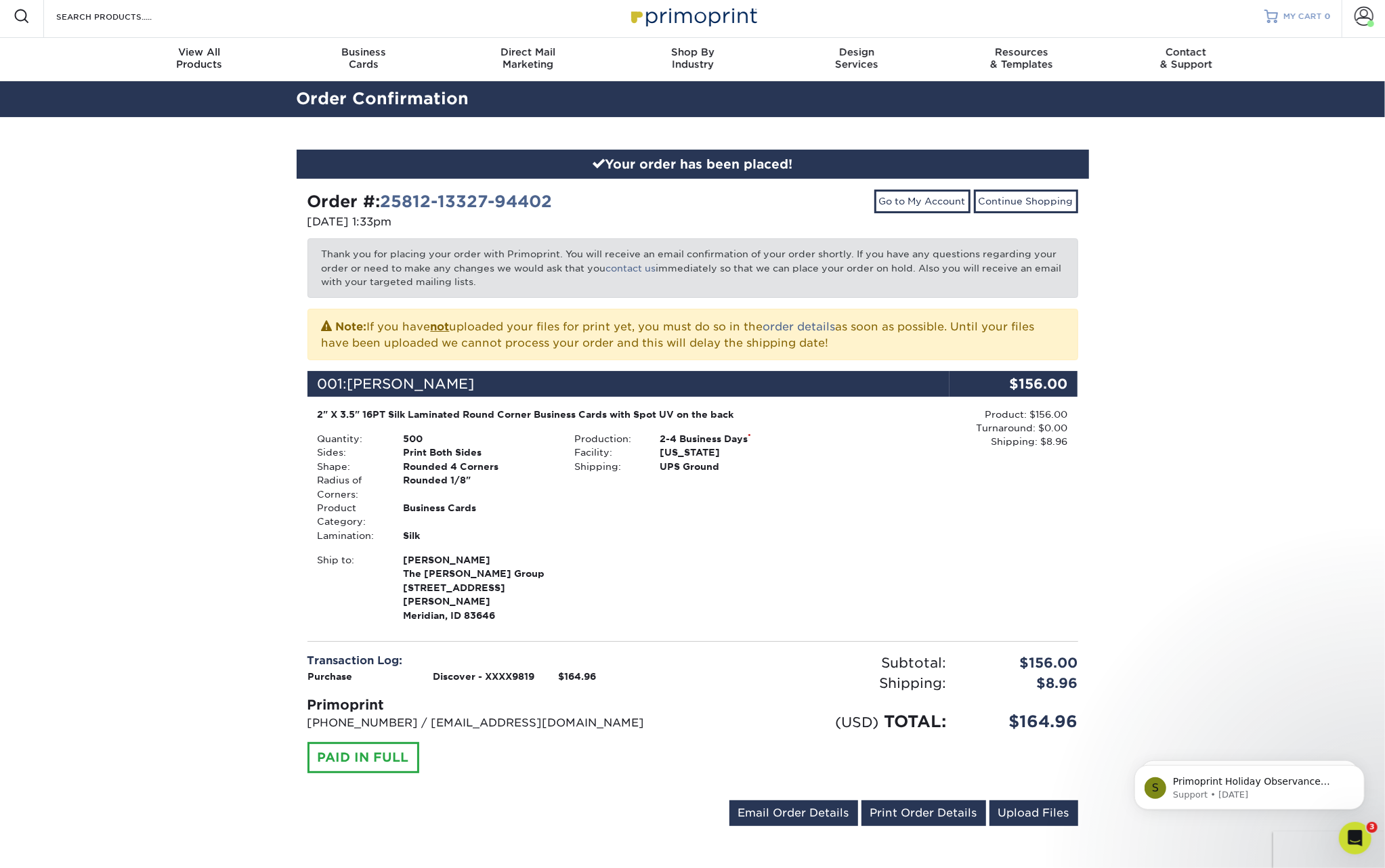
scroll to position [5, 1]
